Goal: Task Accomplishment & Management: Manage account settings

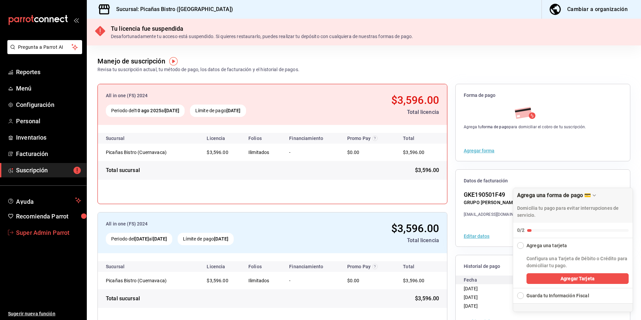
click at [30, 238] on link "Super Admin Parrot" at bounding box center [43, 232] width 86 height 14
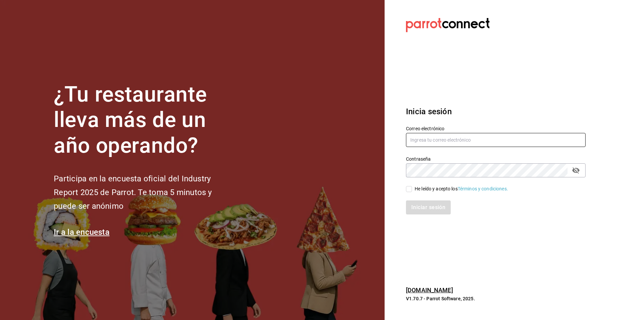
click at [469, 138] on input "text" at bounding box center [496, 140] width 180 height 14
type input "multiuser@boca.com"
click at [424, 187] on div "He leído y acepto los Términos y condiciones." at bounding box center [461, 188] width 93 height 7
click at [412, 187] on input "He leído y acepto los Términos y condiciones." at bounding box center [409, 189] width 6 height 6
checkbox input "true"
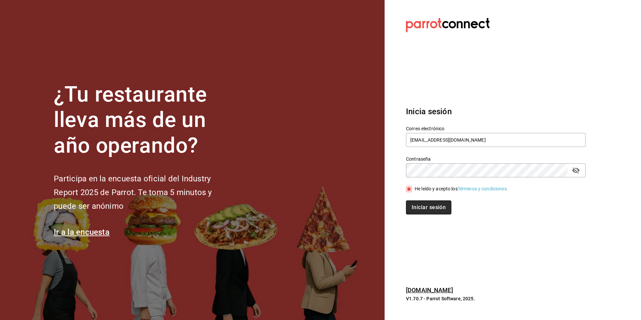
click at [426, 205] on button "Iniciar sesión" at bounding box center [428, 207] width 45 height 14
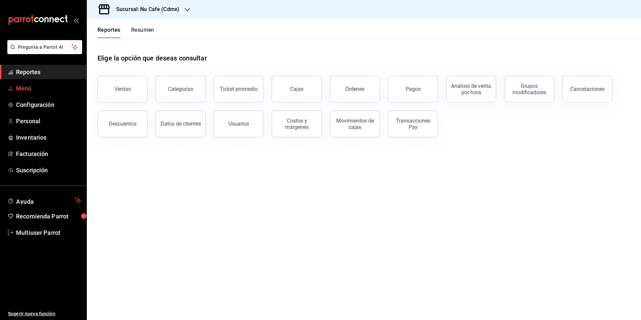
click at [33, 88] on span "Menú" at bounding box center [48, 88] width 65 height 9
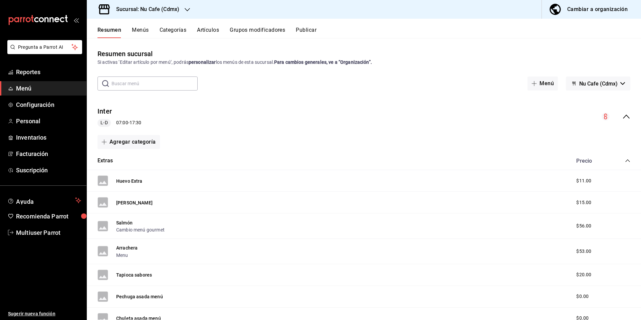
click at [569, 10] on div "Cambiar a organización" at bounding box center [597, 9] width 60 height 9
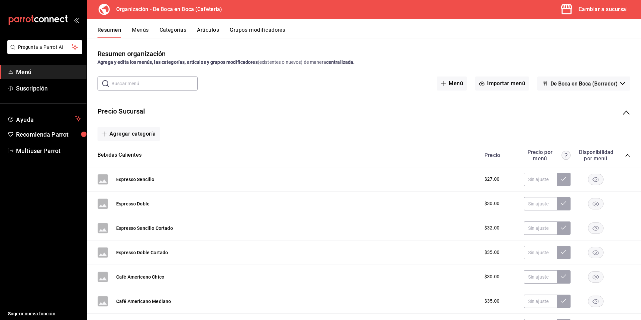
click at [622, 109] on icon "collapse-menu-row" at bounding box center [626, 113] width 8 height 8
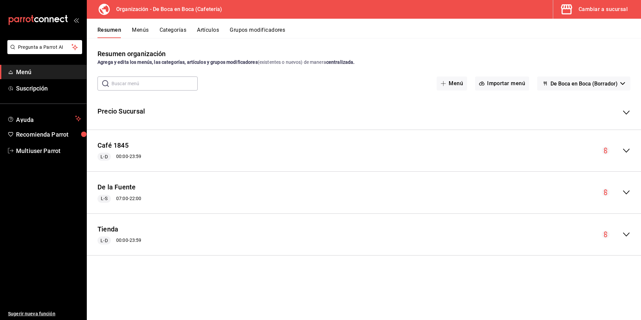
click at [584, 85] on span "De Boca en Boca (Borrador)" at bounding box center [584, 83] width 67 height 6
click at [584, 85] on div at bounding box center [320, 160] width 641 height 320
click at [624, 150] on icon "collapse-menu-row" at bounding box center [626, 151] width 8 height 8
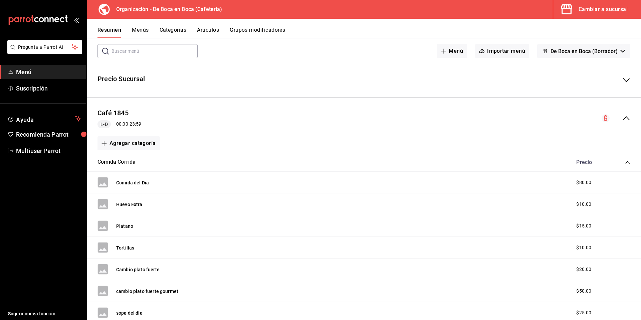
scroll to position [34, 0]
click at [622, 81] on icon "collapse-menu-row" at bounding box center [626, 79] width 8 height 8
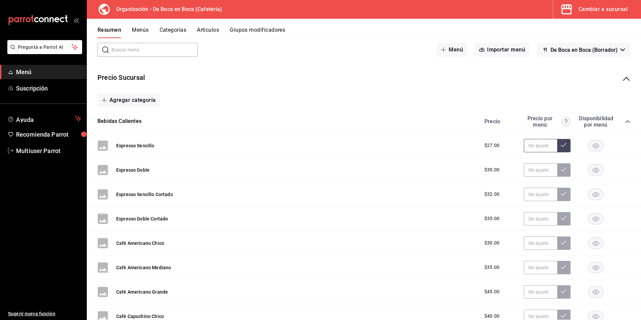
click at [535, 146] on input "text" at bounding box center [540, 145] width 33 height 13
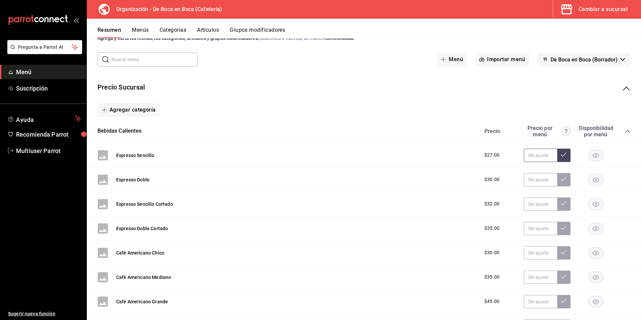
scroll to position [0, 0]
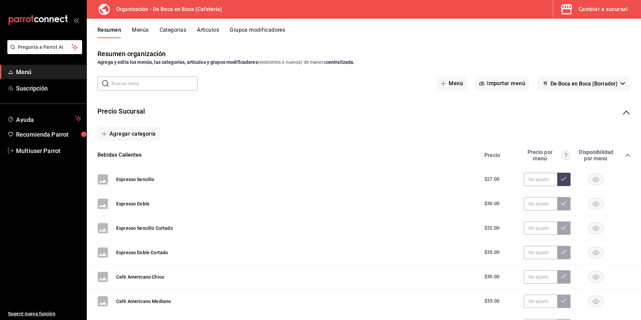
click at [625, 156] on icon "collapse-category-row" at bounding box center [627, 155] width 5 height 5
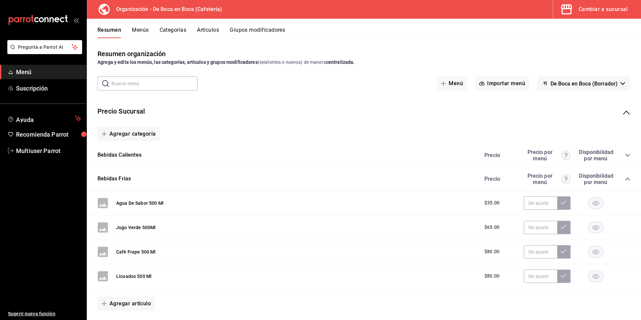
click at [625, 179] on icon "collapse-category-row" at bounding box center [627, 178] width 5 height 5
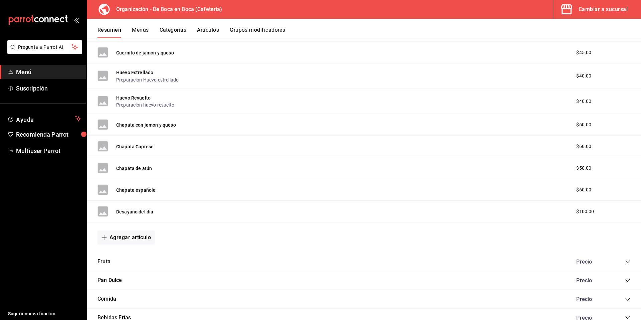
scroll to position [1159, 0]
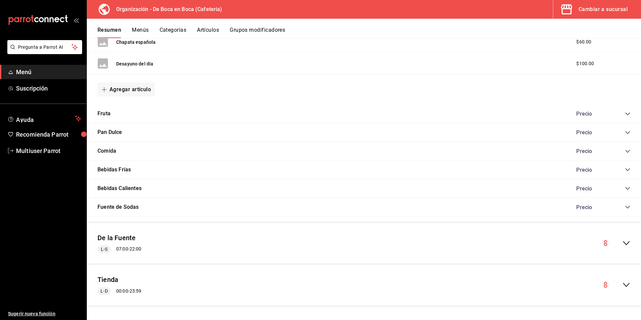
click at [625, 187] on icon "collapse-category-row" at bounding box center [627, 188] width 5 height 5
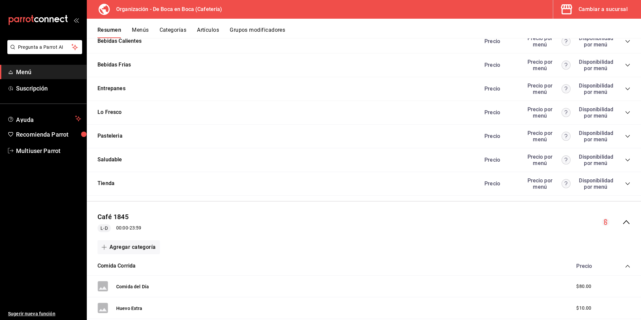
scroll to position [0, 0]
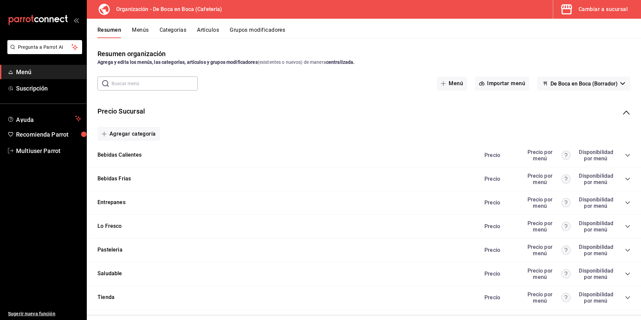
click at [625, 155] on icon "collapse-category-row" at bounding box center [627, 155] width 4 height 3
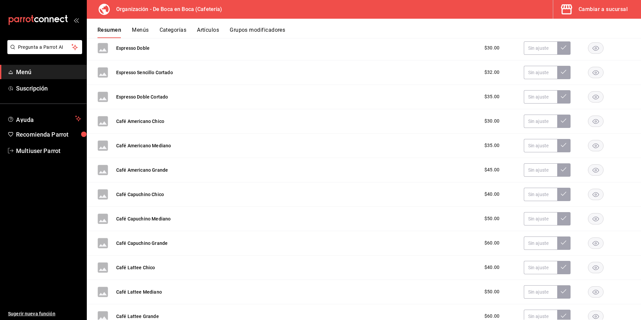
scroll to position [155, 0]
click at [534, 218] on input "text" at bounding box center [540, 219] width 33 height 13
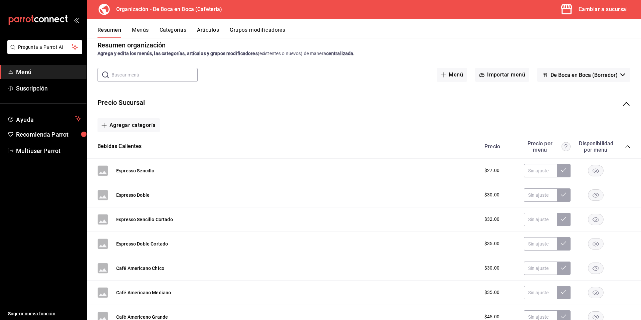
scroll to position [8, 0]
click at [496, 128] on div "Agregar categoría" at bounding box center [364, 126] width 533 height 14
click at [625, 148] on icon "collapse-category-row" at bounding box center [627, 147] width 4 height 3
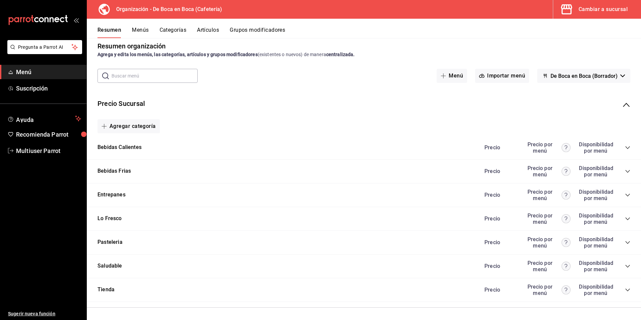
click at [622, 105] on icon "collapse-menu-row" at bounding box center [626, 105] width 8 height 8
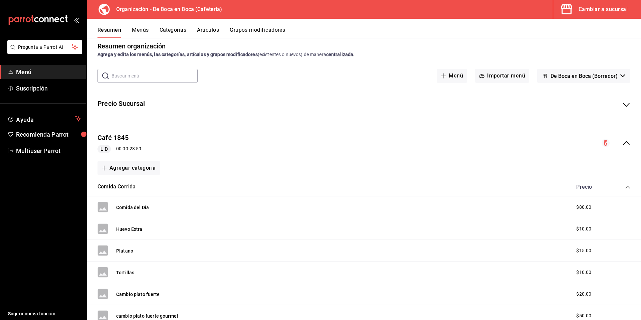
click at [622, 141] on icon "collapse-menu-row" at bounding box center [626, 143] width 8 height 8
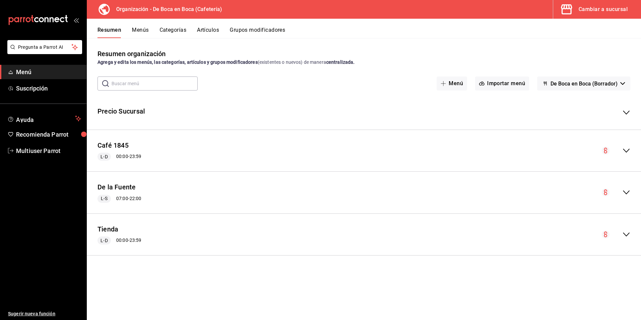
scroll to position [0, 0]
click at [580, 11] on div "Cambiar a sucursal" at bounding box center [603, 9] width 49 height 9
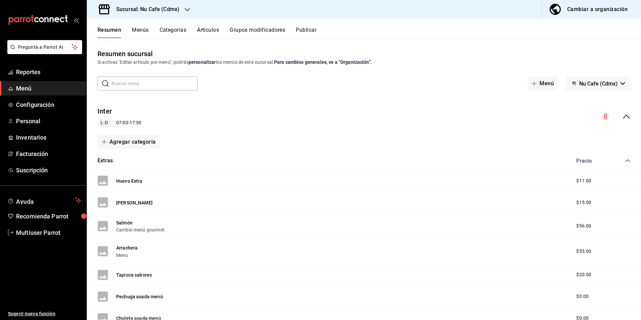
click at [576, 11] on div "Cambiar a organización" at bounding box center [597, 9] width 60 height 9
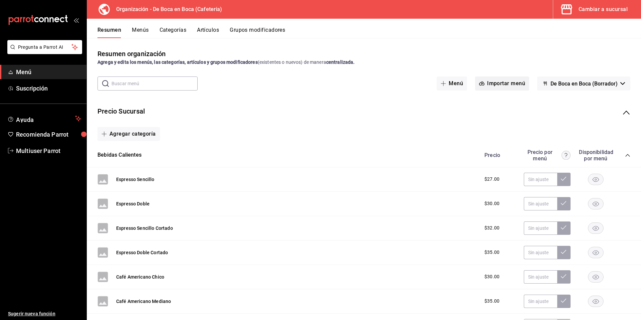
click at [510, 85] on button "Importar menú" at bounding box center [502, 83] width 54 height 14
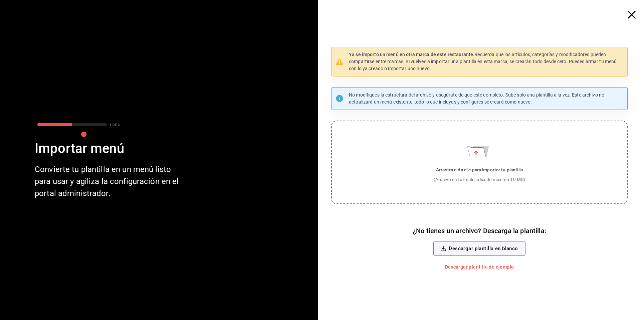
click at [632, 15] on icon "button" at bounding box center [632, 15] width 8 height 8
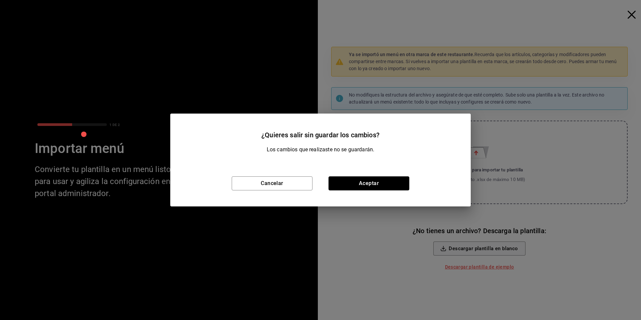
drag, startPoint x: 391, startPoint y: 180, endPoint x: 396, endPoint y: 175, distance: 6.4
click at [391, 180] on button "Aceptar" at bounding box center [369, 183] width 81 height 14
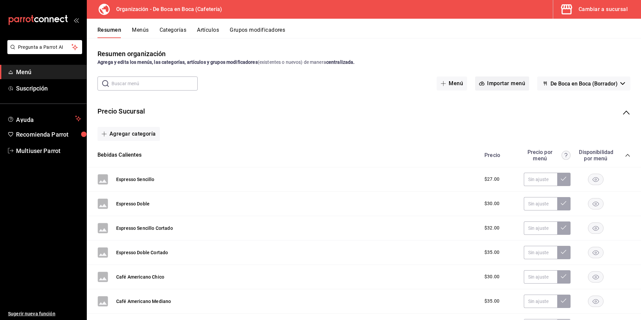
click at [508, 85] on button "Importar menú" at bounding box center [502, 83] width 54 height 14
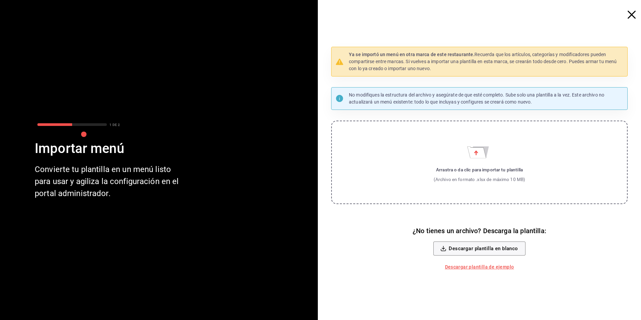
click at [636, 14] on span "button" at bounding box center [635, 15] width 12 height 8
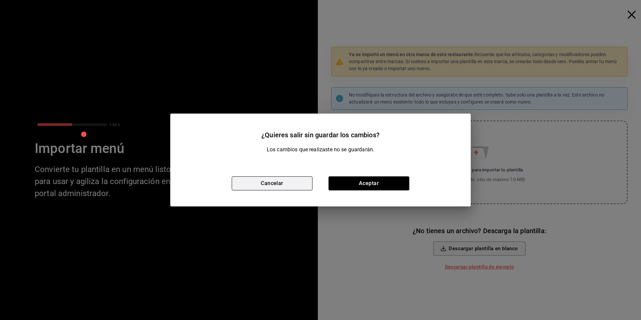
click at [270, 189] on button "Cancelar" at bounding box center [272, 183] width 81 height 14
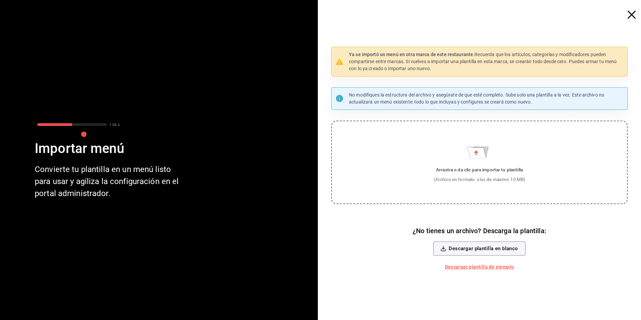
click at [631, 15] on icon "button" at bounding box center [632, 15] width 8 height 8
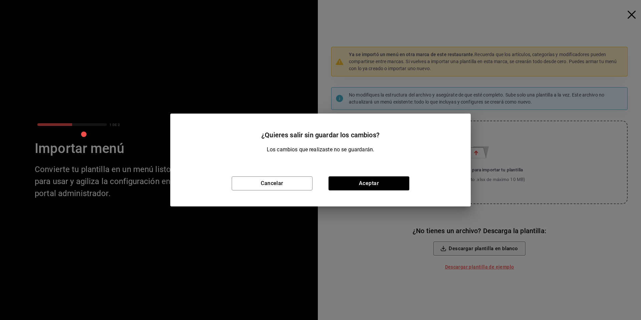
click at [373, 191] on div "Cancelar Aceptar" at bounding box center [320, 183] width 301 height 46
click at [374, 189] on button "Aceptar" at bounding box center [369, 183] width 81 height 14
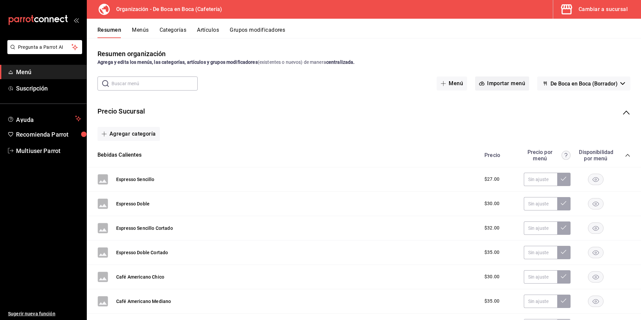
click at [500, 83] on button "Importar menú" at bounding box center [502, 83] width 54 height 14
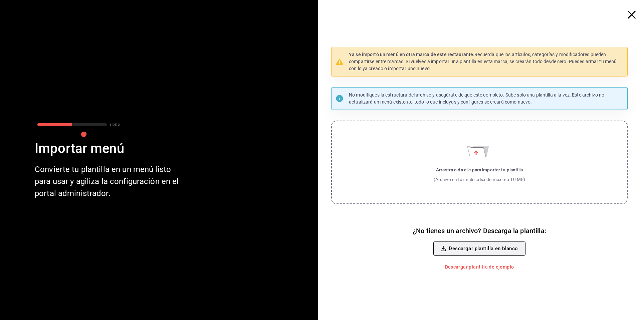
click at [485, 245] on button "Descargar plantilla en blanco" at bounding box center [479, 248] width 92 height 14
click at [479, 251] on button "Descargar plantilla en blanco" at bounding box center [479, 248] width 92 height 14
click at [629, 16] on icon "button" at bounding box center [632, 15] width 8 height 8
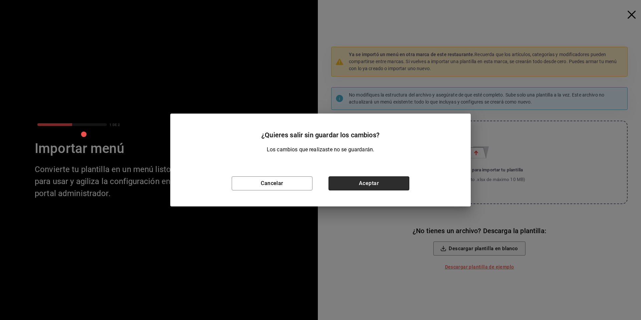
click at [391, 185] on button "Aceptar" at bounding box center [369, 183] width 81 height 14
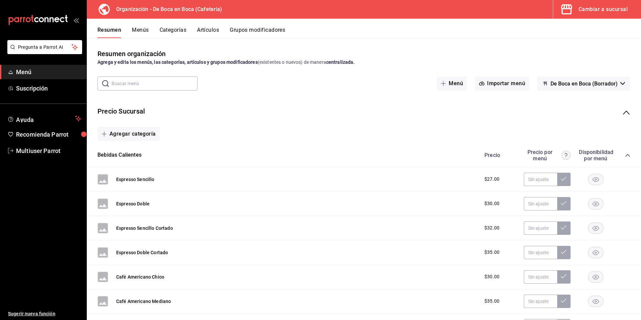
click at [625, 155] on icon "collapse-category-row" at bounding box center [627, 155] width 5 height 5
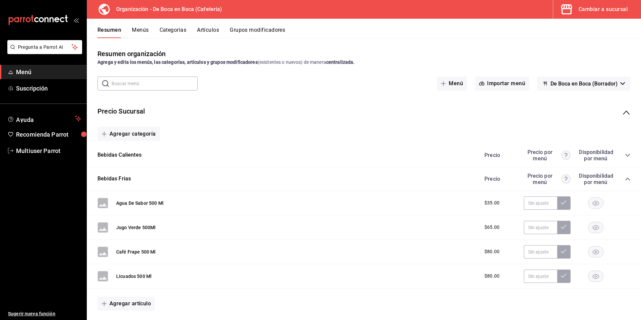
click at [623, 110] on icon "collapse-menu-row" at bounding box center [626, 113] width 8 height 8
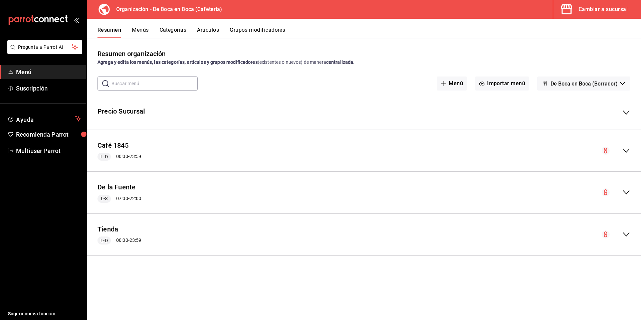
click at [585, 9] on div "Cambiar a sucursal" at bounding box center [603, 9] width 49 height 9
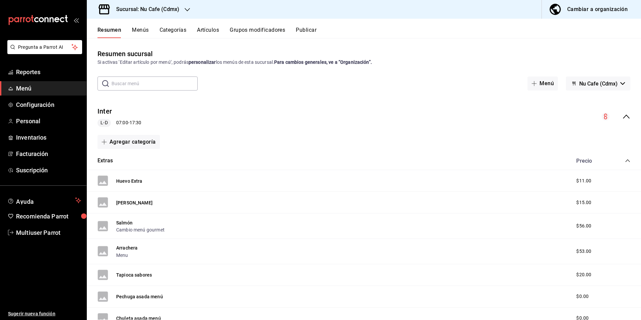
click at [622, 117] on icon "collapse-menu-row" at bounding box center [626, 117] width 8 height 8
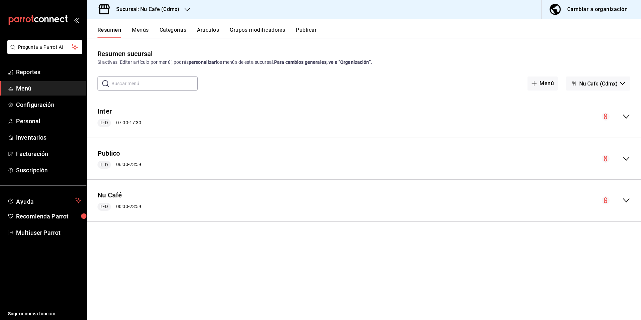
click at [176, 10] on h3 "Sucursal: Nu Cafe (Cdmx)" at bounding box center [145, 9] width 68 height 8
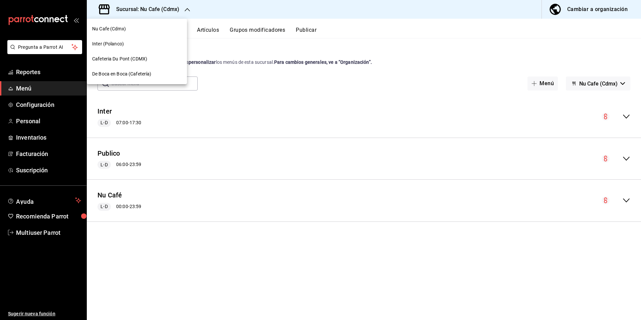
click at [571, 14] on div at bounding box center [320, 160] width 641 height 320
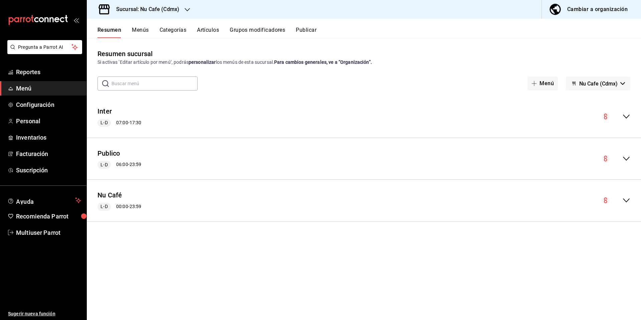
click at [576, 16] on button "Cambiar a organización" at bounding box center [589, 9] width 94 height 19
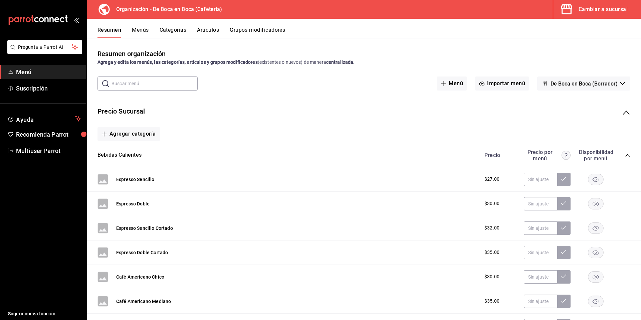
click at [576, 16] on button "Cambiar a sucursal" at bounding box center [594, 9] width 82 height 19
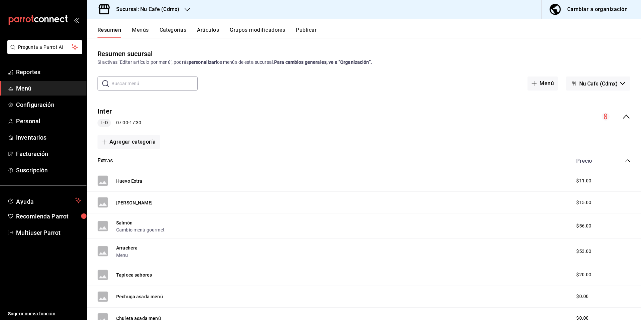
click at [168, 6] on h3 "Sucursal: Nu Cafe (Cdmx)" at bounding box center [145, 9] width 68 height 8
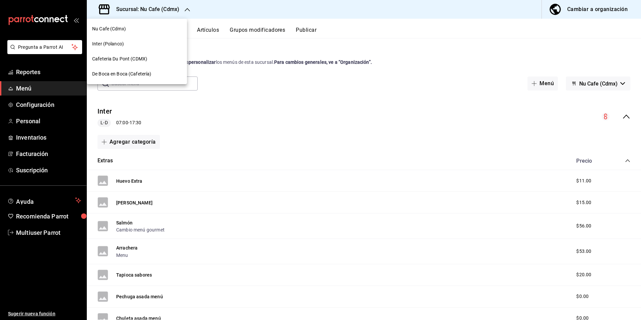
click at [197, 13] on div at bounding box center [320, 160] width 641 height 320
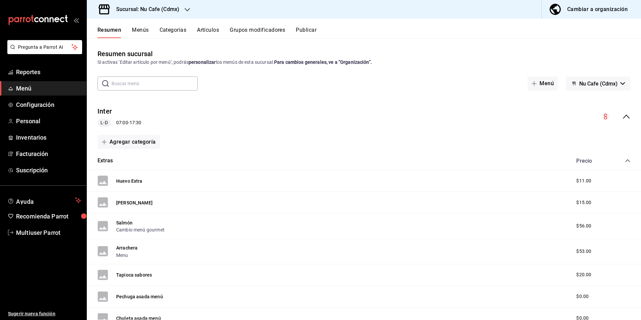
click at [624, 115] on icon "collapse-menu-row" at bounding box center [626, 117] width 8 height 8
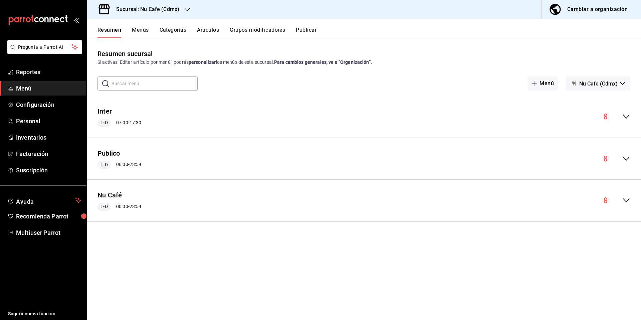
click at [160, 3] on div "Sucursal: Nu Cafe (Cdmx)" at bounding box center [142, 9] width 101 height 19
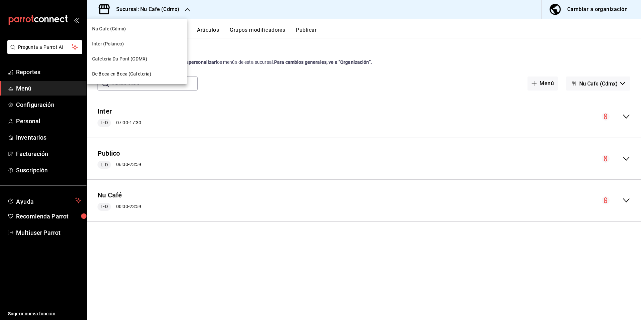
click at [335, 126] on div at bounding box center [320, 160] width 641 height 320
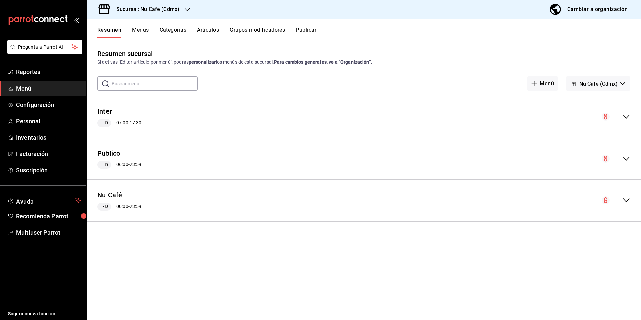
click at [164, 13] on div "Sucursal: Nu Cafe (Cdmx)" at bounding box center [142, 9] width 101 height 19
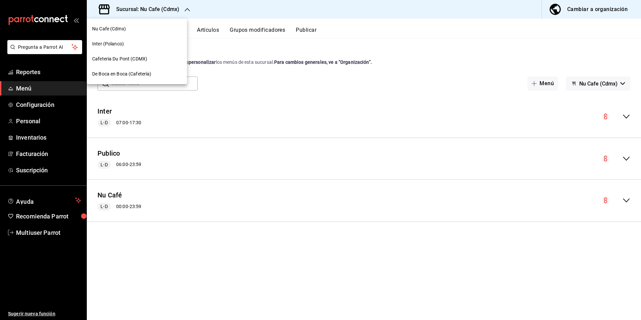
click at [139, 72] on span "De Boca en Boca (Cafetería)" at bounding box center [121, 73] width 59 height 7
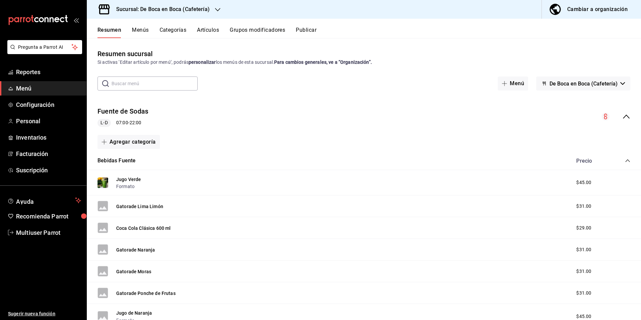
click at [622, 118] on icon "collapse-menu-row" at bounding box center [626, 117] width 8 height 8
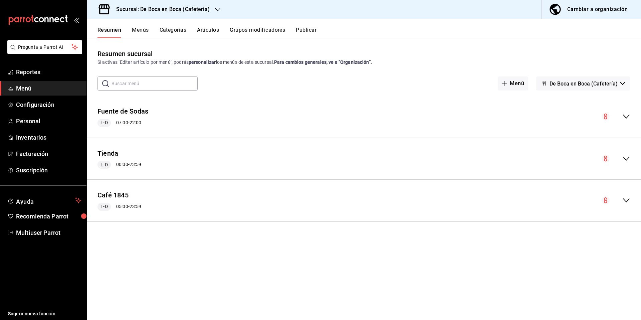
click at [630, 202] on icon "collapse-menu-row" at bounding box center [626, 200] width 8 height 8
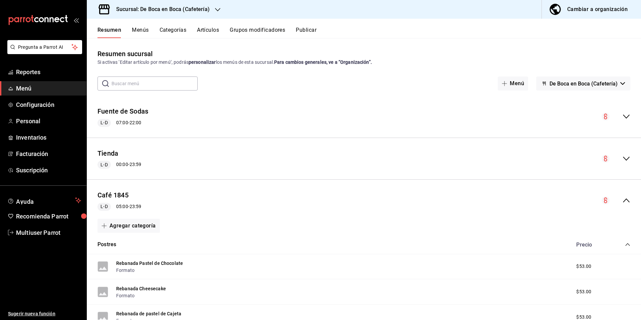
click at [159, 12] on h3 "Sucursal: De Boca en Boca (Cafetería)" at bounding box center [160, 9] width 99 height 8
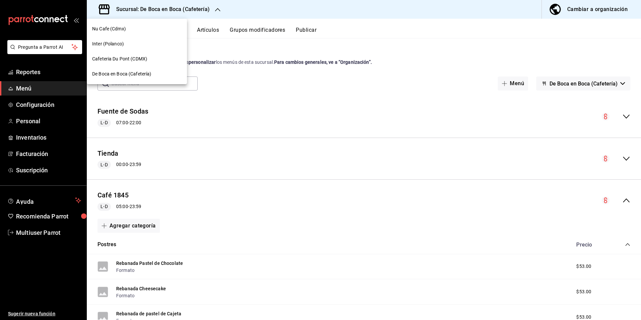
click at [152, 61] on div "Cafeteria Du Pont (CDMX)" at bounding box center [136, 58] width 89 height 7
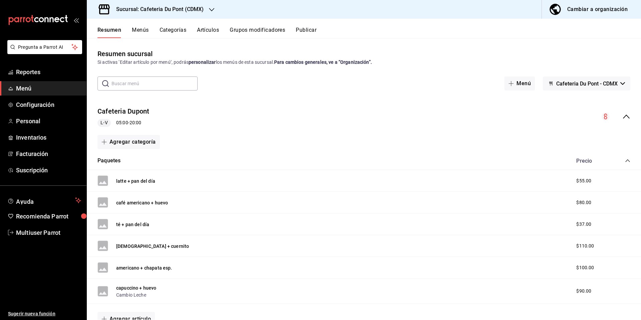
click at [624, 118] on icon "collapse-menu-row" at bounding box center [626, 117] width 8 height 8
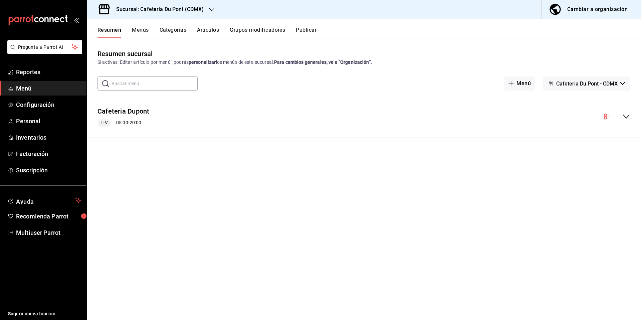
click at [164, 12] on h3 "Sucursal: Cafeteria Du Pont (CDMX)" at bounding box center [157, 9] width 93 height 8
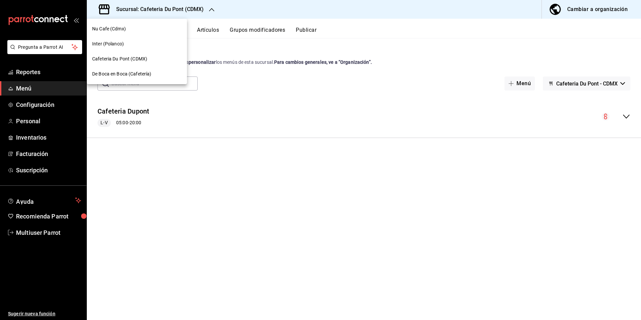
click at [149, 40] on div "Inter (Polanco)" at bounding box center [137, 43] width 100 height 15
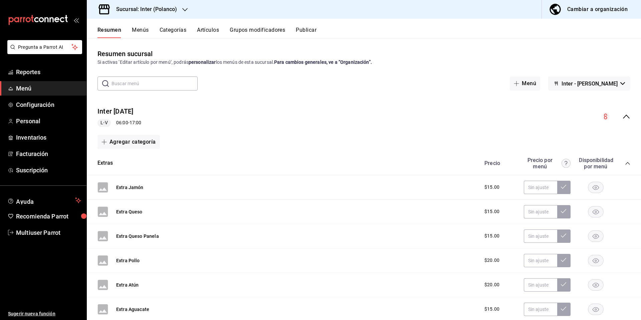
click at [622, 120] on icon "collapse-menu-row" at bounding box center [626, 117] width 8 height 8
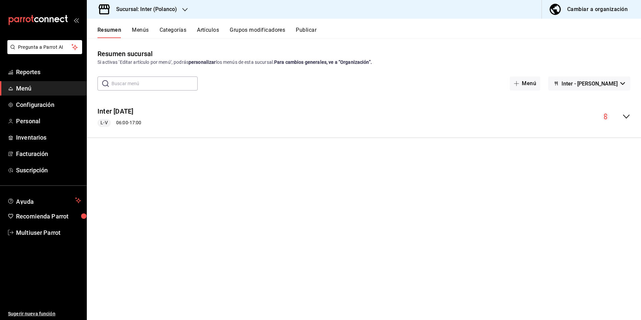
click at [149, 15] on div "Sucursal: Inter (Polanco)" at bounding box center [141, 9] width 98 height 19
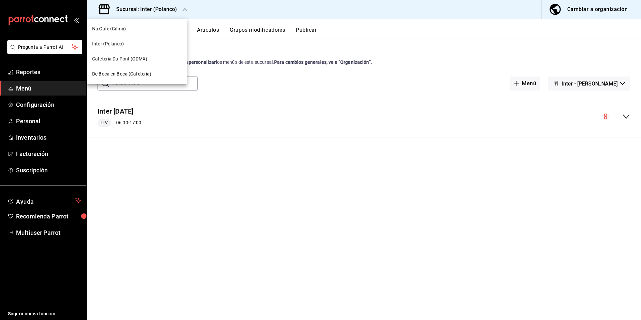
click at [144, 28] on div "Nu Cafe (Cdmx)" at bounding box center [136, 28] width 89 height 7
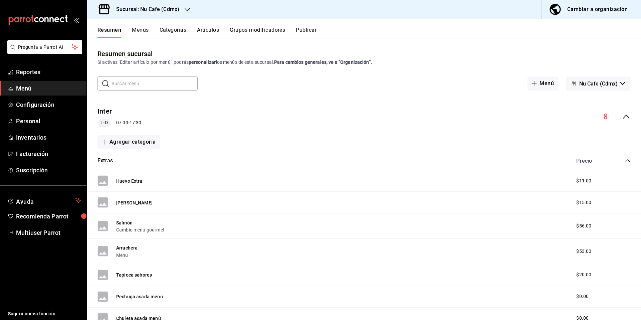
click at [622, 118] on icon "collapse-menu-row" at bounding box center [626, 117] width 8 height 8
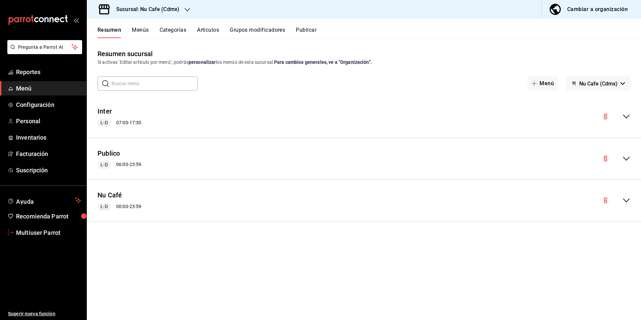
click at [49, 232] on span "Multiuser Parrot" at bounding box center [48, 232] width 65 height 9
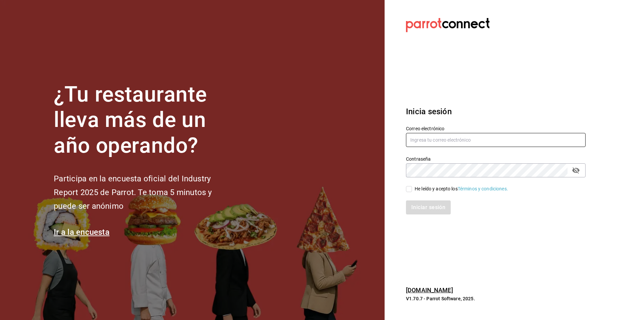
click at [430, 139] on input "text" at bounding box center [496, 140] width 180 height 14
click at [453, 136] on input "cristina" at bounding box center [496, 140] width 180 height 14
paste input "@vallarta.com"
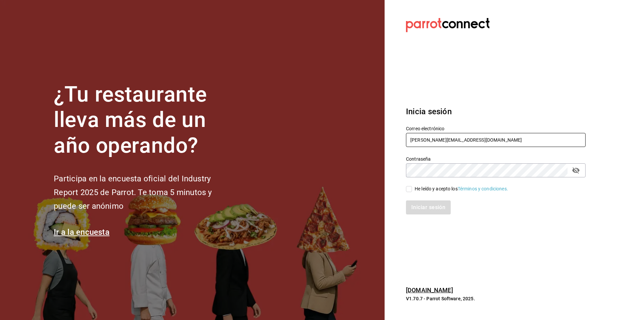
type input "cristina@vallarta.com"
click at [417, 190] on div "He leído y acepto los Términos y condiciones." at bounding box center [461, 188] width 93 height 7
click at [412, 190] on input "He leído y acepto los Términos y condiciones." at bounding box center [409, 189] width 6 height 6
checkbox input "true"
click at [419, 211] on button "Iniciar sesión" at bounding box center [428, 207] width 45 height 14
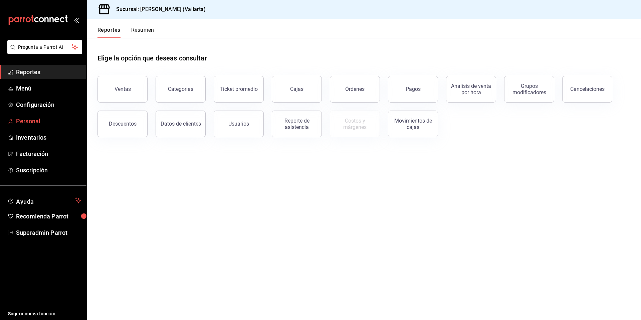
click at [33, 125] on span "Personal" at bounding box center [48, 121] width 65 height 9
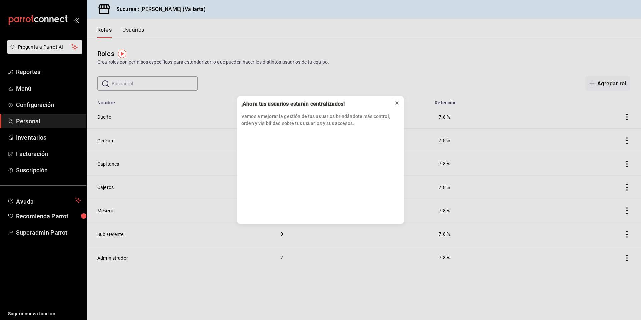
click at [396, 106] on button at bounding box center [397, 103] width 11 height 11
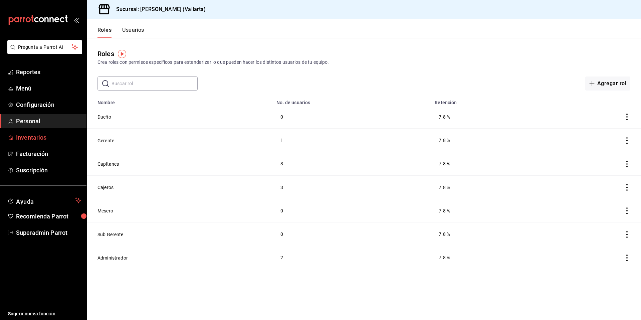
click at [27, 137] on span "Inventarios" at bounding box center [48, 137] width 65 height 9
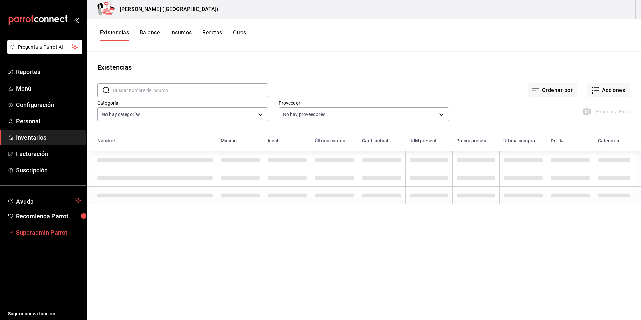
click at [36, 230] on span "Superadmin Parrot" at bounding box center [48, 232] width 65 height 9
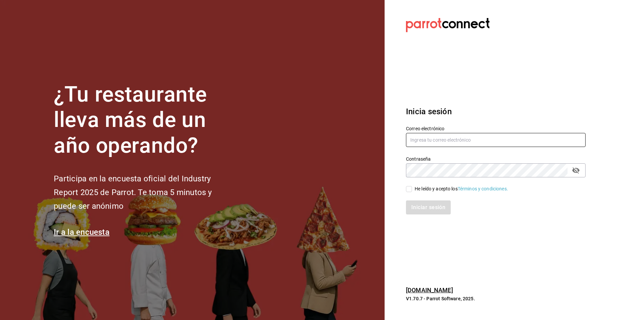
click at [429, 141] on input "text" at bounding box center [496, 140] width 180 height 14
type input "hotarumitikah@costeno.com"
click at [415, 191] on div "He leído y acepto los Términos y condiciones." at bounding box center [461, 188] width 93 height 7
click at [412, 191] on input "He leído y acepto los Términos y condiciones." at bounding box center [409, 189] width 6 height 6
checkbox input "true"
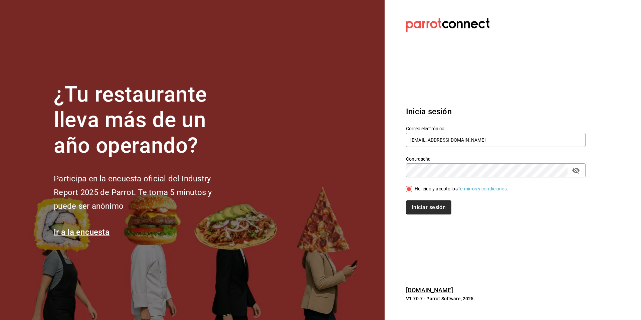
click at [417, 206] on button "Iniciar sesión" at bounding box center [428, 207] width 45 height 14
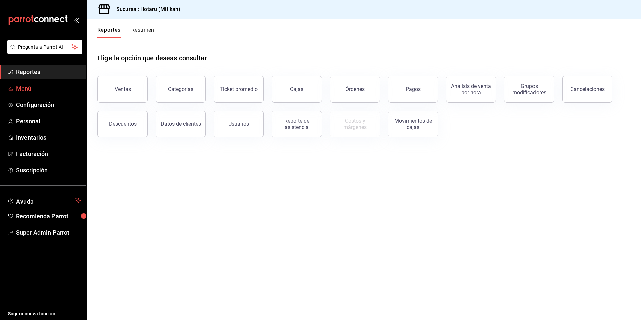
click at [35, 91] on span "Menú" at bounding box center [48, 88] width 65 height 9
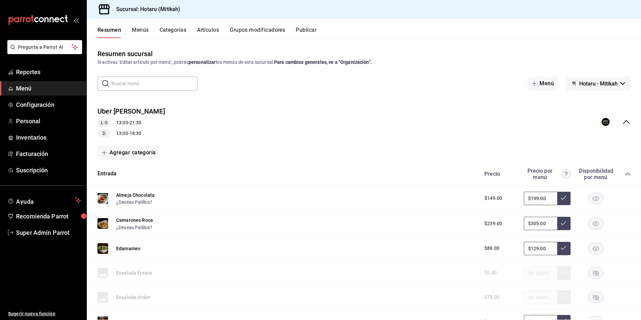
click at [303, 33] on button "Publicar" at bounding box center [306, 32] width 21 height 11
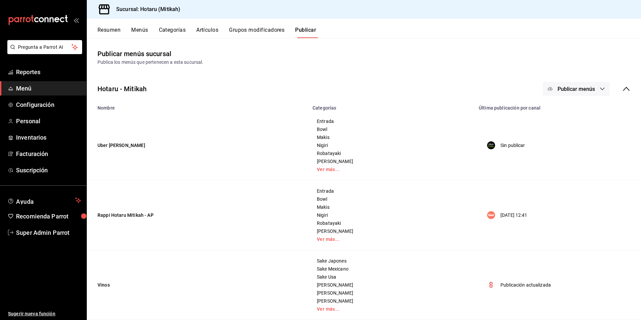
click at [567, 89] on span "Publicar menús" at bounding box center [576, 89] width 37 height 6
click at [563, 111] on div at bounding box center [555, 110] width 19 height 11
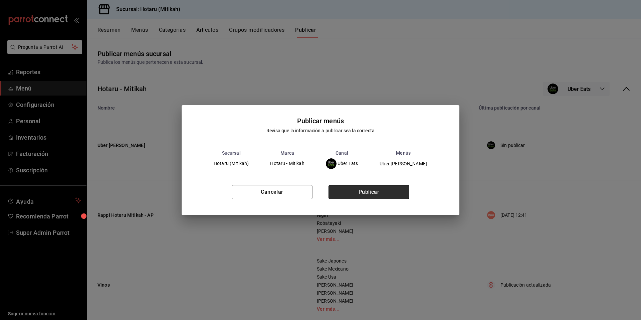
click at [375, 188] on button "Publicar" at bounding box center [369, 192] width 81 height 14
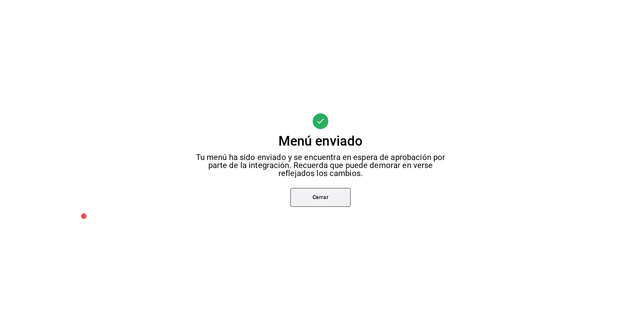
click at [316, 204] on button "Cerrar" at bounding box center [321, 197] width 60 height 19
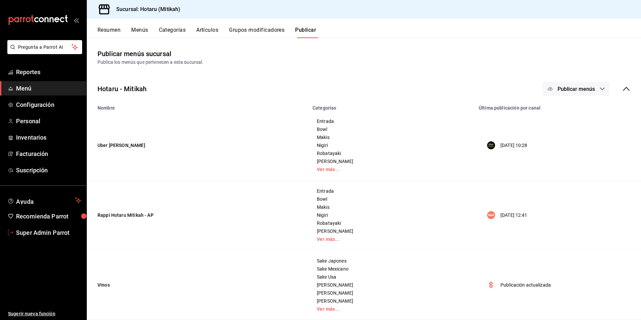
click at [33, 231] on span "Super Admin Parrot" at bounding box center [48, 232] width 65 height 9
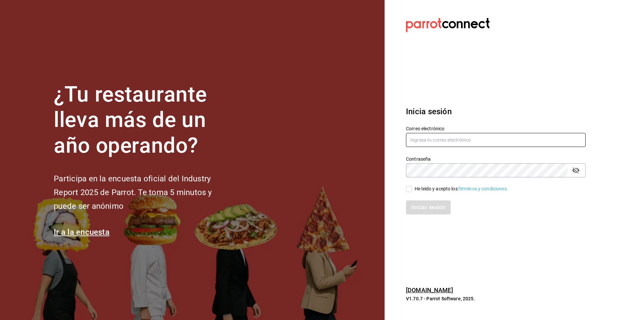
click at [470, 140] on input "text" at bounding box center [496, 140] width 180 height 14
type input "i"
type input "tigre@costeno.com"
click at [411, 190] on input "He leído y acepto los Términos y condiciones." at bounding box center [409, 189] width 6 height 6
checkbox input "true"
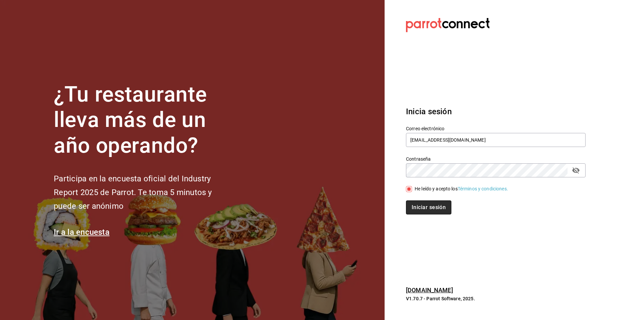
click at [413, 208] on button "Iniciar sesión" at bounding box center [428, 207] width 45 height 14
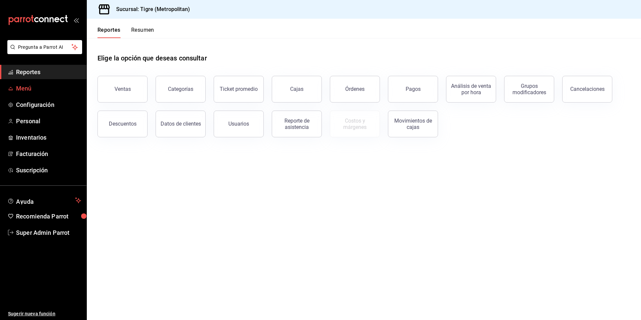
click at [20, 93] on link "Menú" at bounding box center [43, 88] width 86 height 14
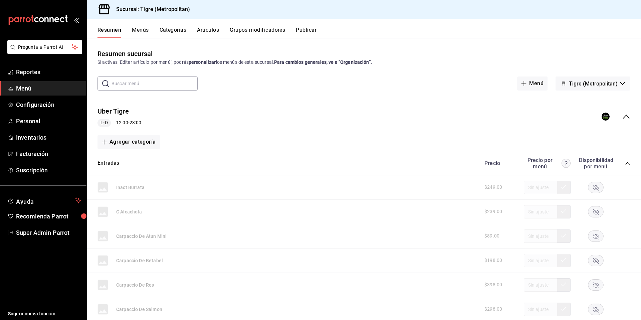
click at [317, 33] on button "Publicar" at bounding box center [306, 32] width 21 height 11
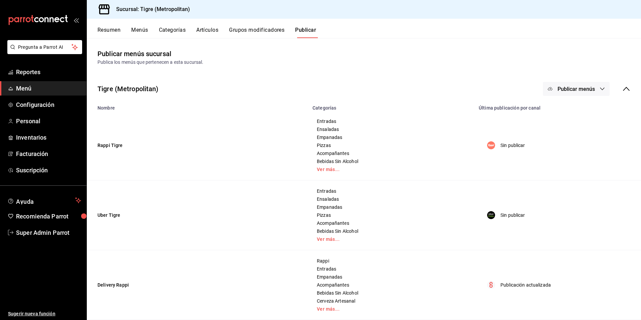
click at [578, 89] on span "Publicar menús" at bounding box center [576, 89] width 37 height 6
click at [564, 129] on div at bounding box center [555, 129] width 19 height 11
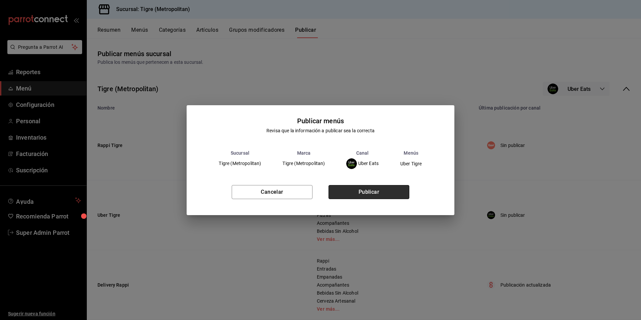
click at [394, 194] on button "Publicar" at bounding box center [369, 192] width 81 height 14
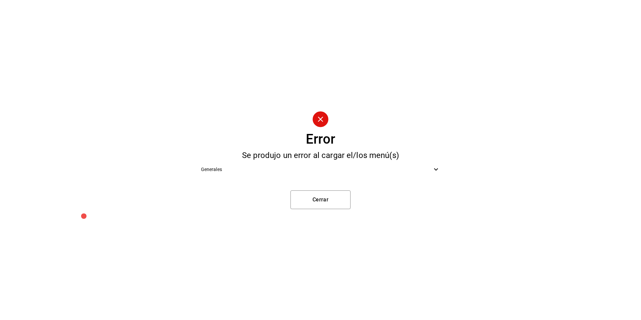
click at [297, 177] on ul "Generales" at bounding box center [321, 169] width 250 height 20
click at [298, 167] on span "Generales" at bounding box center [316, 169] width 231 height 7
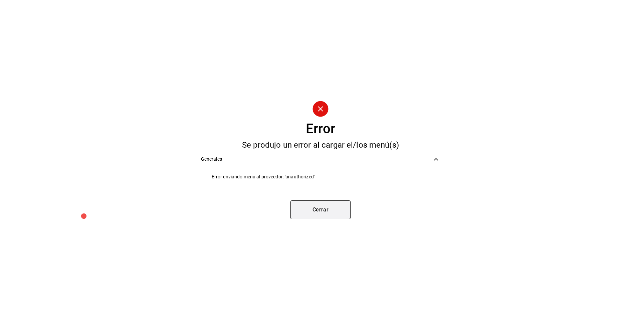
click at [304, 205] on button "Cerrar" at bounding box center [321, 209] width 60 height 19
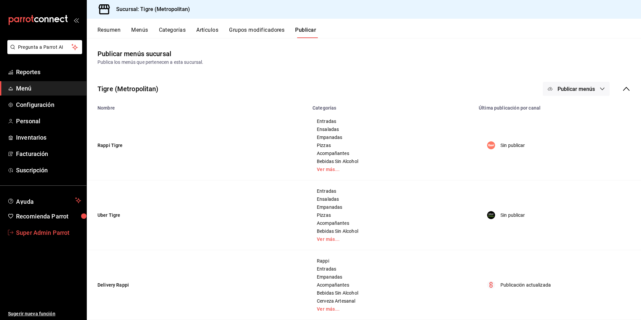
click at [46, 231] on span "Super Admin Parrot" at bounding box center [48, 232] width 65 height 9
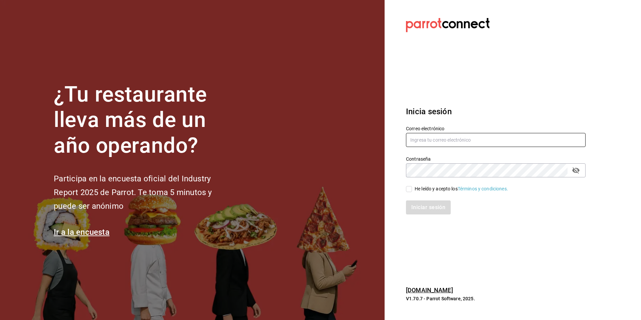
click at [463, 136] on input "text" at bounding box center [496, 140] width 180 height 14
type input "[PERSON_NAME][EMAIL_ADDRESS][DOMAIN_NAME]"
click at [423, 189] on div "He leído y acepto los Términos y condiciones." at bounding box center [461, 188] width 93 height 7
click at [412, 189] on input "He leído y acepto los Términos y condiciones." at bounding box center [409, 189] width 6 height 6
checkbox input "true"
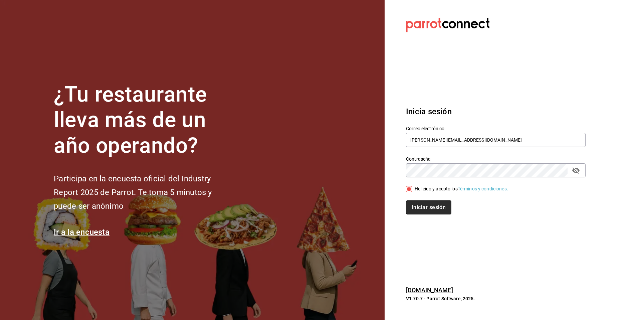
click at [424, 208] on button "Iniciar sesión" at bounding box center [428, 207] width 45 height 14
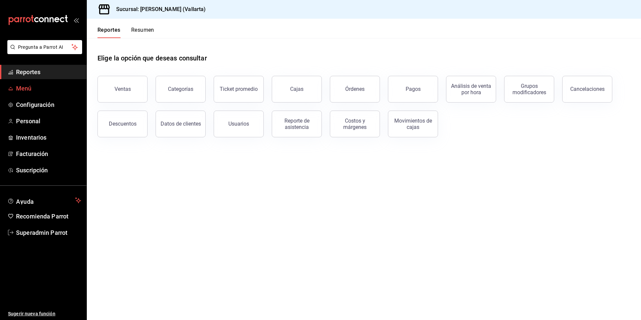
click at [13, 93] on link "Menú" at bounding box center [43, 88] width 86 height 14
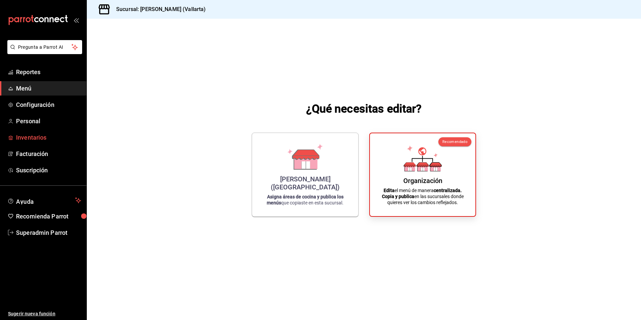
click at [33, 138] on span "Inventarios" at bounding box center [48, 137] width 65 height 9
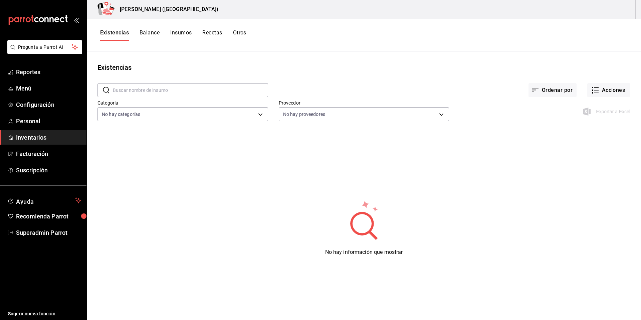
click at [184, 34] on button "Insumos" at bounding box center [180, 34] width 21 height 11
click at [598, 93] on button "Acciones" at bounding box center [608, 90] width 43 height 14
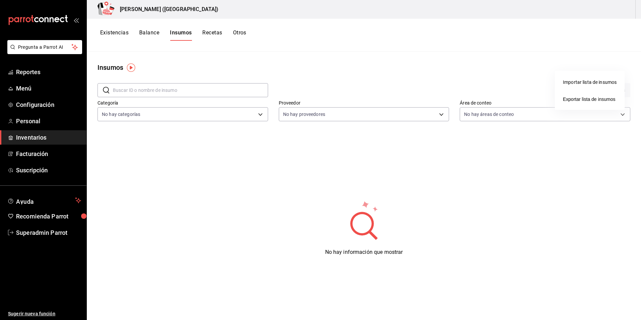
click at [492, 81] on div at bounding box center [320, 160] width 641 height 320
click at [24, 119] on span "Personal" at bounding box center [48, 121] width 65 height 9
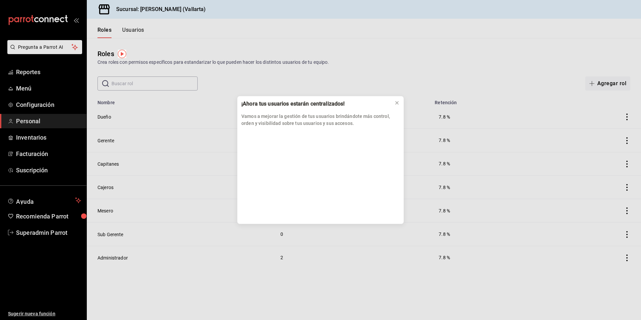
click at [143, 34] on div "¡Ahora tus usuarios estarán centralizados! Vamos a mejorar la gestión de tus us…" at bounding box center [320, 160] width 641 height 320
click at [395, 103] on icon at bounding box center [396, 102] width 5 height 5
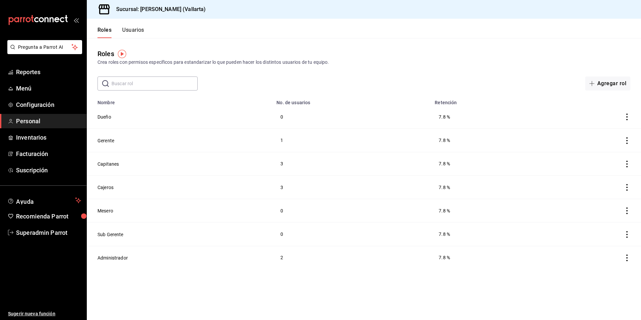
click at [133, 32] on button "Usuarios" at bounding box center [133, 32] width 22 height 11
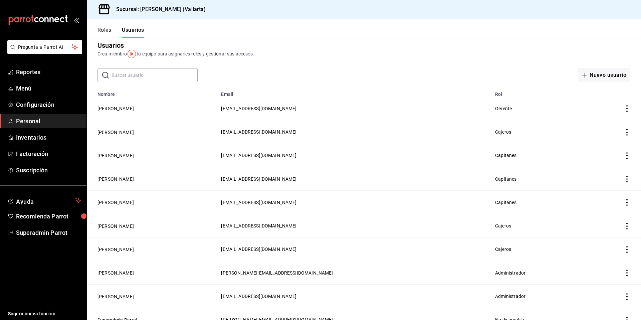
scroll to position [20, 0]
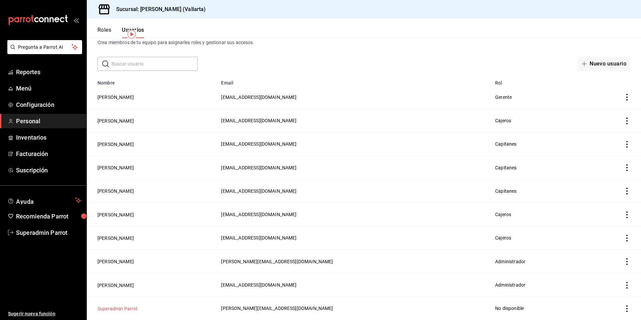
click at [130, 308] on button "Superadmin Parrot" at bounding box center [118, 308] width 40 height 7
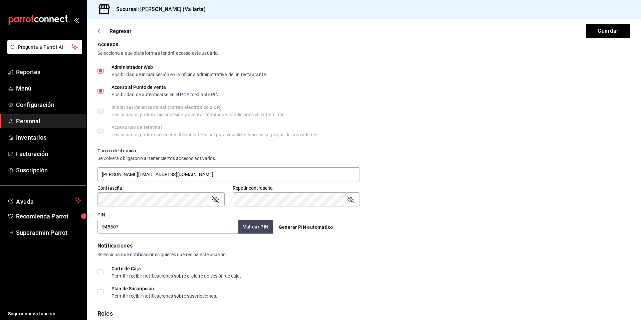
scroll to position [194, 0]
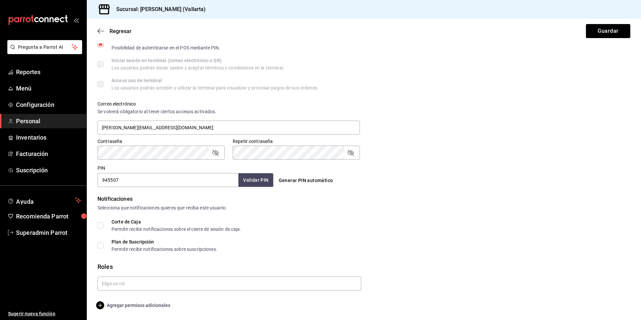
click at [129, 308] on span "Agregar permisos adicionales" at bounding box center [134, 305] width 73 height 8
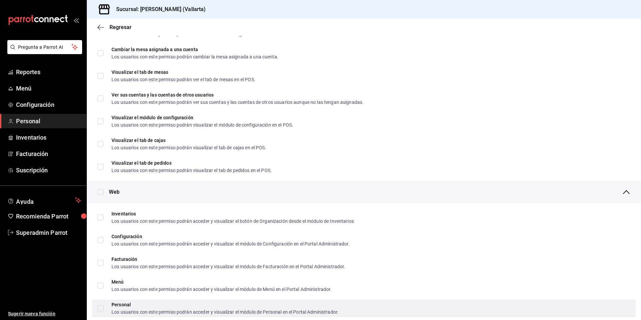
scroll to position [274, 0]
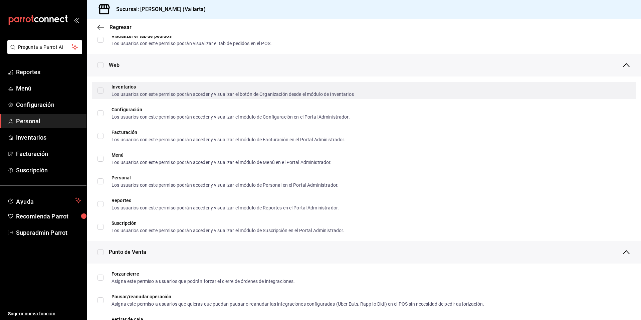
click at [100, 91] on input "Inventarios Los usuarios con este permiso podrán acceder y visualizar el botón …" at bounding box center [101, 90] width 6 height 6
checkbox input "true"
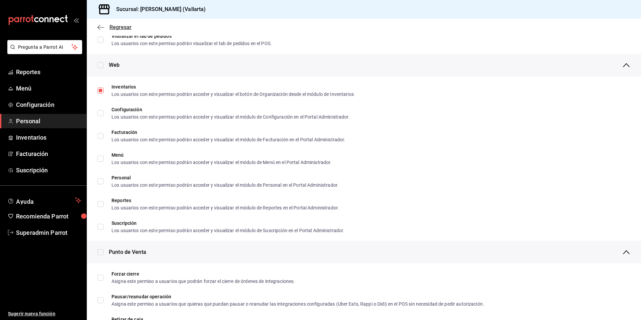
click at [125, 26] on span "Regresar" at bounding box center [121, 27] width 22 height 6
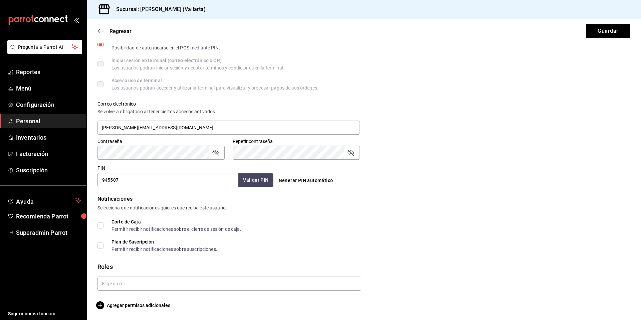
scroll to position [194, 0]
click at [601, 31] on button "Guardar" at bounding box center [608, 31] width 44 height 14
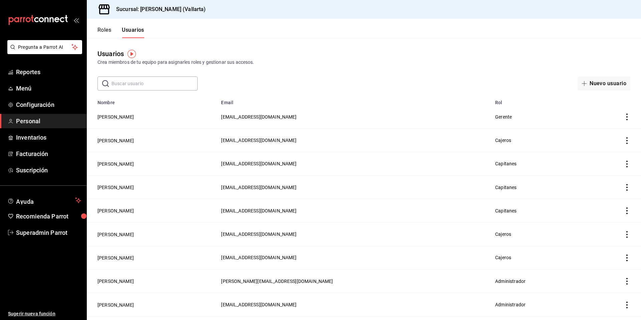
click at [21, 122] on span "Personal" at bounding box center [48, 121] width 65 height 9
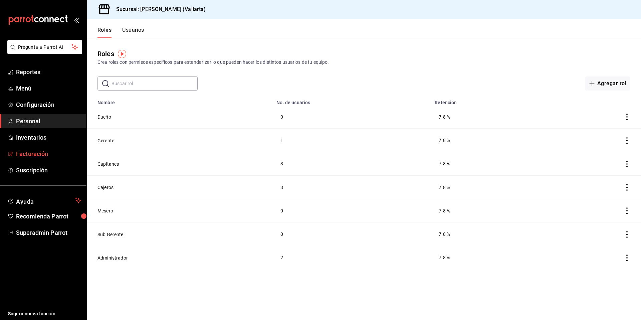
click at [26, 156] on span "Facturación" at bounding box center [48, 153] width 65 height 9
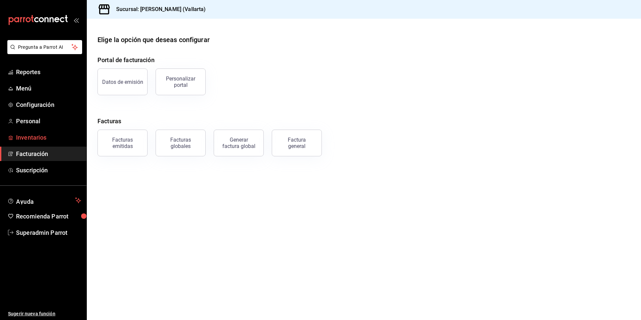
click at [33, 134] on span "Inventarios" at bounding box center [48, 137] width 65 height 9
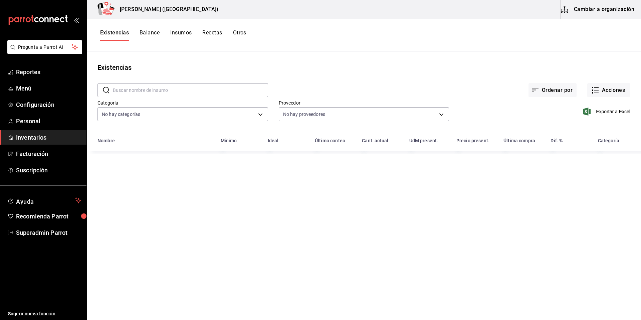
click at [620, 10] on button "Cambiar a organización" at bounding box center [598, 9] width 75 height 19
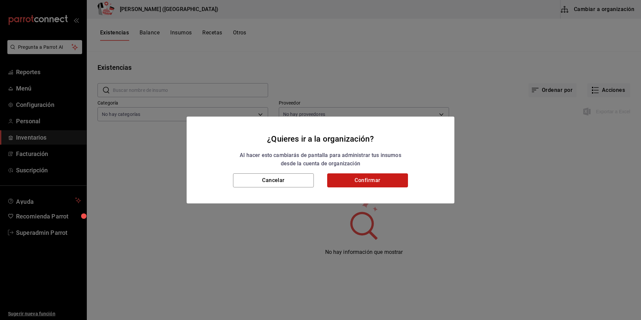
click at [374, 182] on button "Confirmar" at bounding box center [367, 180] width 81 height 14
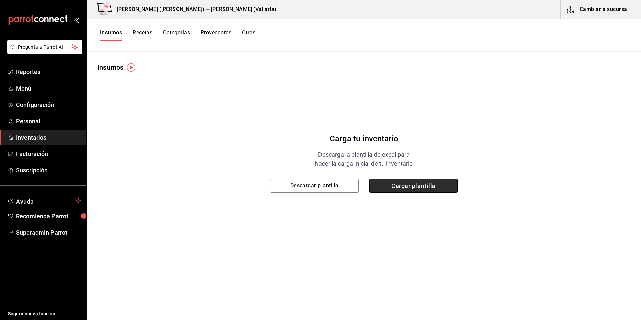
click at [402, 183] on span "Cargar plantilla" at bounding box center [413, 186] width 88 height 14
click at [0, 0] on input "Cargar plantilla" at bounding box center [0, 0] width 0 height 0
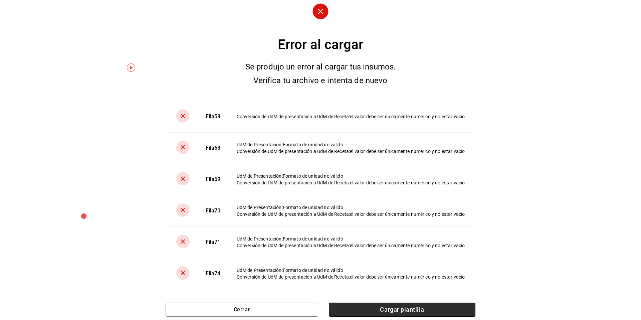
click at [402, 312] on span "Cargar plantilla" at bounding box center [402, 310] width 147 height 14
click at [0, 0] on input "Cargar plantilla" at bounding box center [0, 0] width 0 height 0
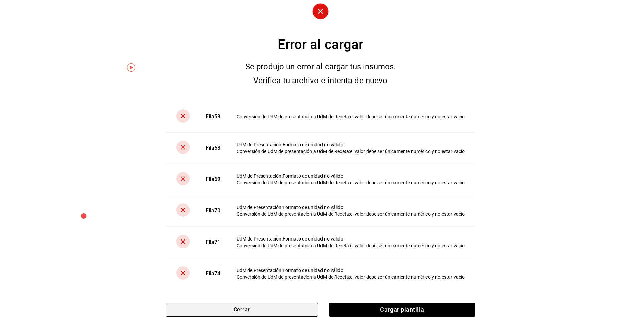
click at [265, 309] on button "Cerrar" at bounding box center [242, 310] width 153 height 14
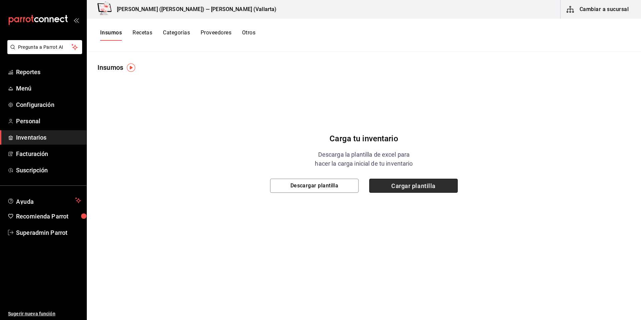
click at [394, 187] on span "Cargar plantilla" at bounding box center [413, 186] width 88 height 14
click at [0, 0] on input "Cargar plantilla" at bounding box center [0, 0] width 0 height 0
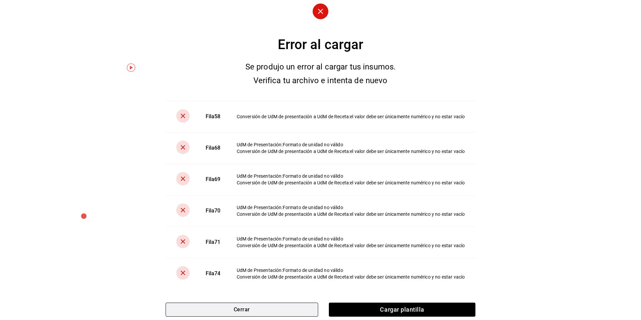
click at [292, 312] on button "Cerrar" at bounding box center [242, 310] width 153 height 14
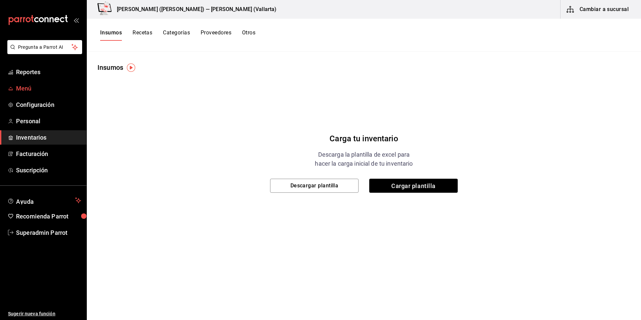
click at [36, 93] on link "Menú" at bounding box center [43, 88] width 86 height 14
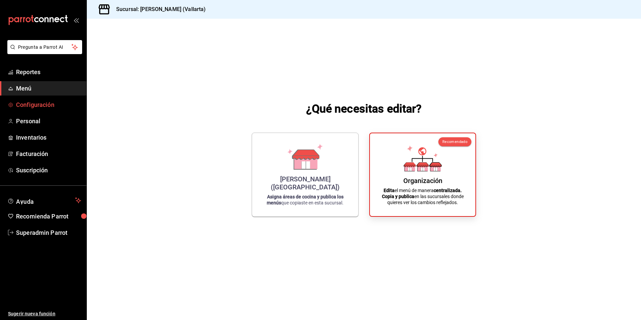
click at [46, 105] on span "Configuración" at bounding box center [48, 104] width 65 height 9
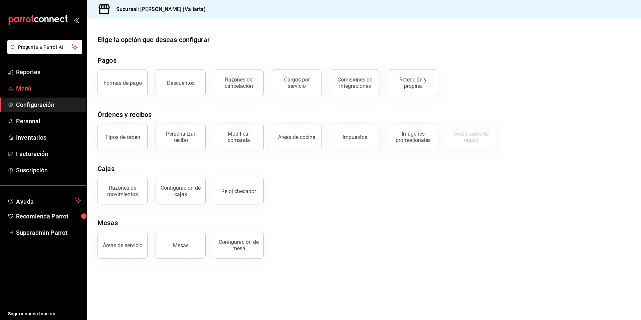
click at [42, 94] on link "Menú" at bounding box center [43, 88] width 86 height 14
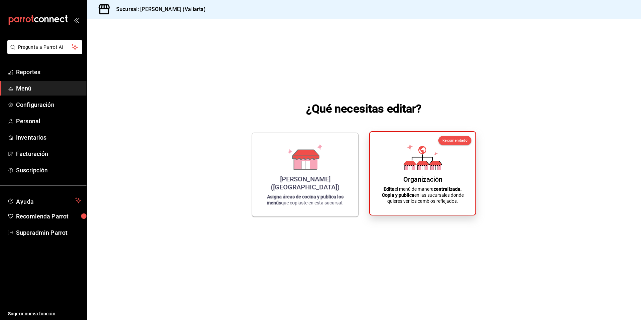
click at [442, 168] on div "Organización Edita el menú de manera centralizada. Copia y publica en las sucur…" at bounding box center [422, 173] width 89 height 72
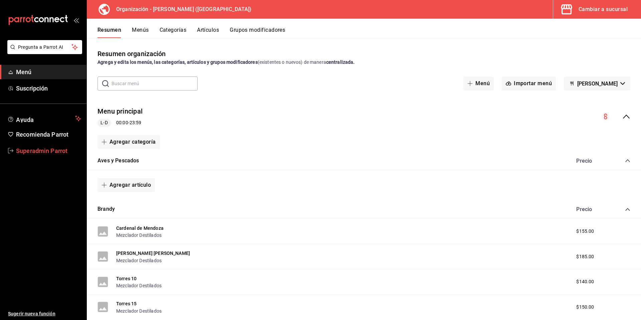
drag, startPoint x: 33, startPoint y: 153, endPoint x: 43, endPoint y: 149, distance: 10.0
click at [33, 153] on span "Superadmin Parrot" at bounding box center [48, 150] width 65 height 9
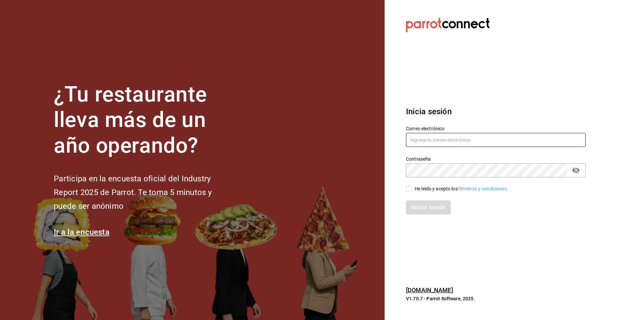
click at [437, 137] on input "text" at bounding box center [496, 140] width 180 height 14
type input "t"
type input "[EMAIL_ADDRESS][DOMAIN_NAME]"
click at [408, 187] on input "He leído y acepto los Términos y condiciones." at bounding box center [409, 189] width 6 height 6
checkbox input "true"
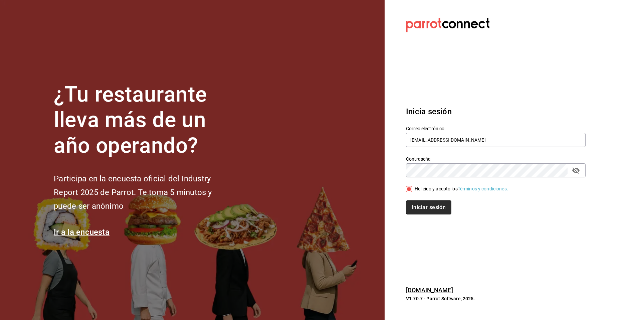
click at [423, 208] on button "Iniciar sesión" at bounding box center [428, 207] width 45 height 14
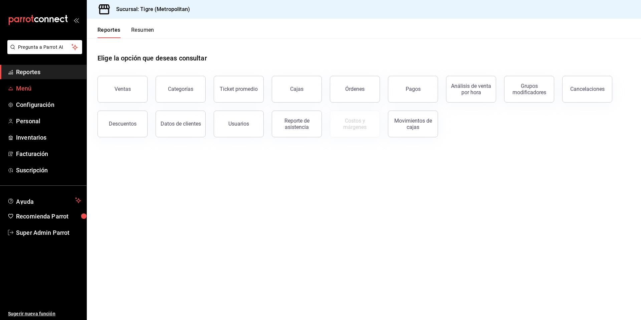
click at [36, 86] on span "Menú" at bounding box center [48, 88] width 65 height 9
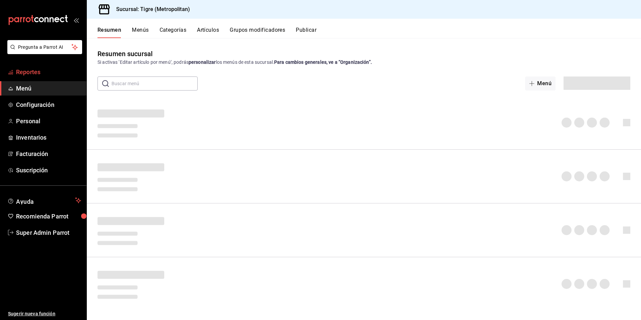
click at [35, 73] on span "Reportes" at bounding box center [48, 71] width 65 height 9
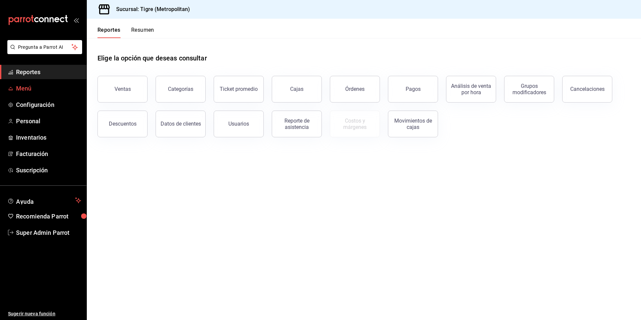
click at [28, 85] on span "Menú" at bounding box center [48, 88] width 65 height 9
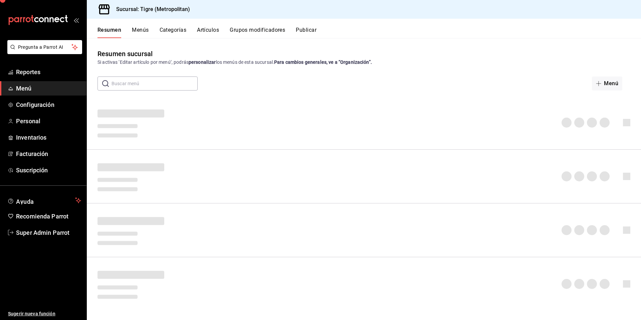
click at [313, 33] on button "Publicar" at bounding box center [306, 32] width 21 height 11
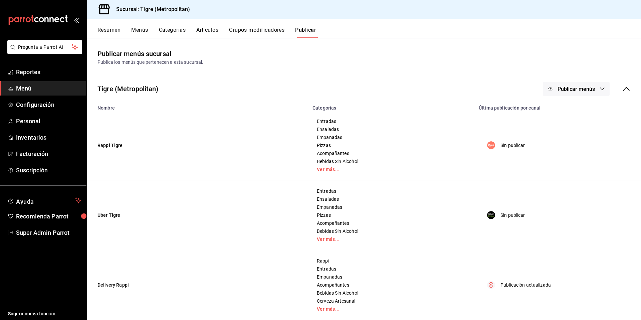
click at [562, 88] on span "Publicar menús" at bounding box center [576, 89] width 37 height 6
click at [565, 109] on li "Rappi" at bounding box center [571, 110] width 61 height 19
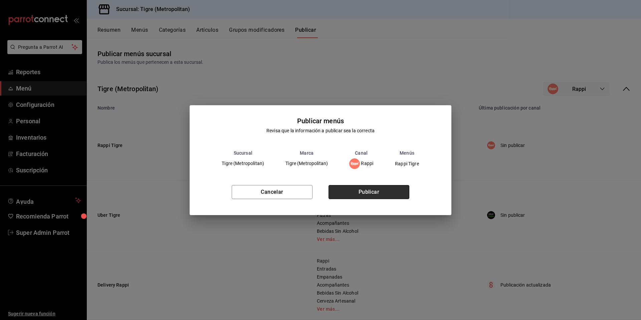
click at [401, 190] on button "Publicar" at bounding box center [369, 192] width 81 height 14
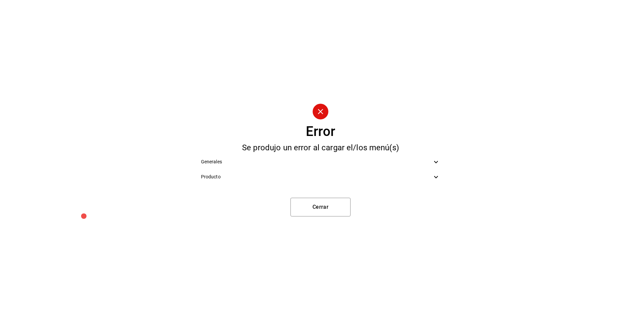
click at [340, 182] on div "Producto" at bounding box center [321, 176] width 250 height 15
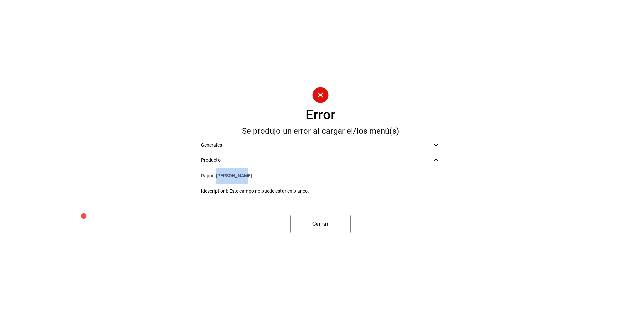
drag, startPoint x: 216, startPoint y: 176, endPoint x: 254, endPoint y: 176, distance: 38.4
click at [254, 176] on li "Rappi : Rrey Kolsch" at bounding box center [321, 176] width 250 height 16
click at [313, 227] on button "Cerrar" at bounding box center [321, 224] width 60 height 19
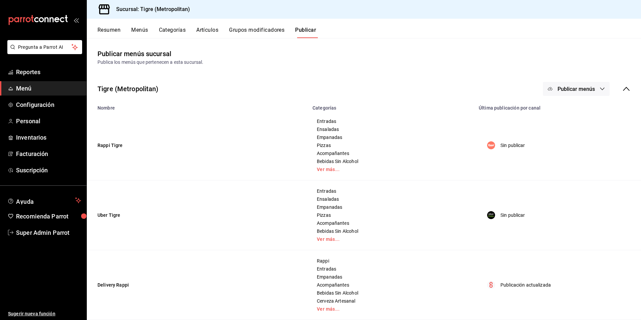
click at [210, 29] on button "Artículos" at bounding box center [207, 32] width 22 height 11
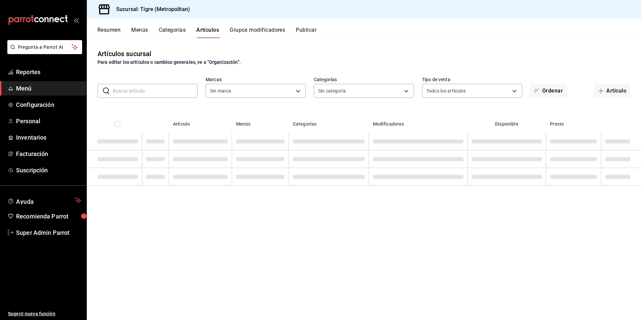
click at [136, 92] on input "text" at bounding box center [155, 90] width 85 height 13
paste input "Rrey Kolsch"
type input "Rrey Kolsch"
type input "d2a20516-989b-40fe-838d-c8b0b31ef0ff"
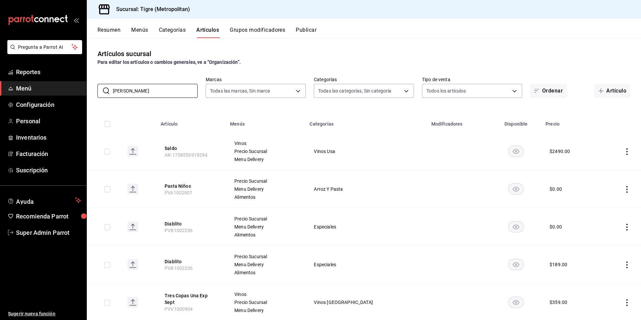
type input "95de3a49-3e71-4222-9a00-2b077991daeb,0ce31c32-a5a6-498b-be74-31ce48fb35ae,30be1…"
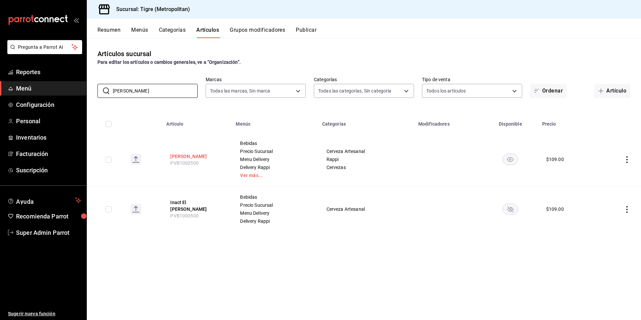
type input "Rrey Kolsch"
click at [178, 155] on button "Rrey Kolsch" at bounding box center [196, 156] width 53 height 7
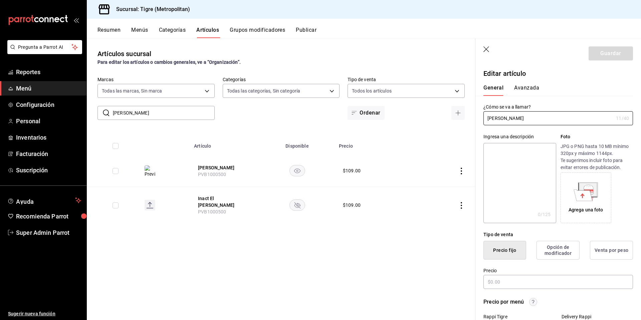
type input "$109.00"
click at [509, 185] on textarea at bounding box center [520, 183] width 72 height 80
paste textarea "Rrey Kolsch"
type textarea "Rrey Kolsch"
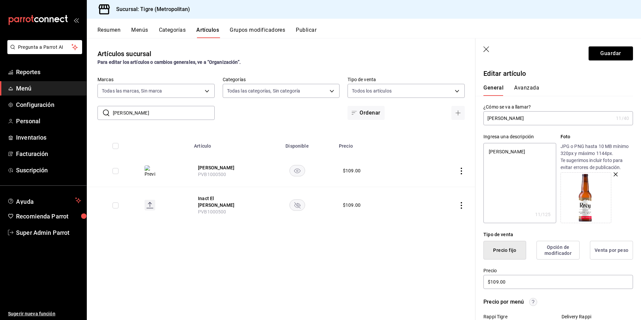
type textarea "x"
type textarea "Rrey Kolsch"
click at [611, 50] on button "Guardar" at bounding box center [611, 53] width 44 height 14
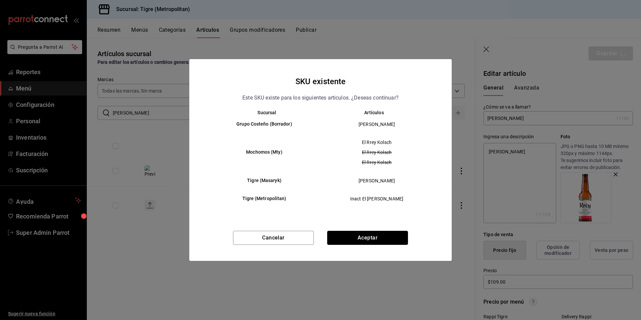
click at [393, 240] on button "Aceptar" at bounding box center [367, 238] width 81 height 14
type textarea "x"
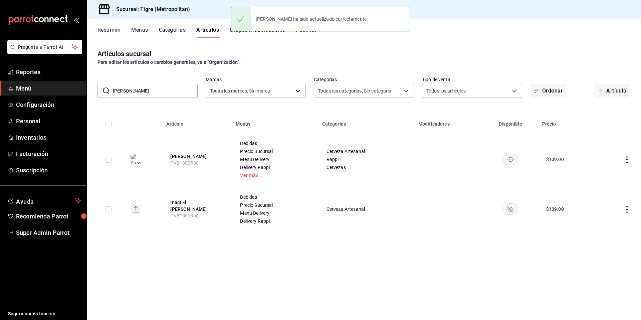
click at [311, 35] on button "Publicar" at bounding box center [306, 32] width 21 height 11
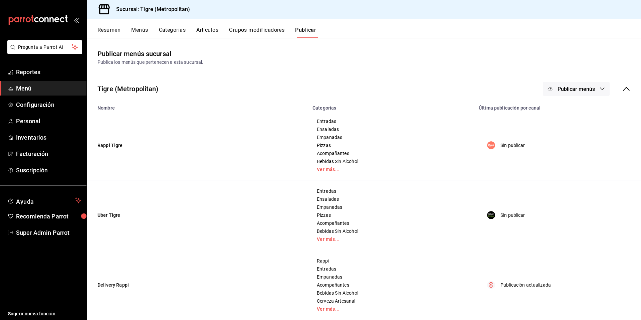
click at [583, 86] on span "Publicar menús" at bounding box center [576, 89] width 37 height 6
click at [570, 106] on li "Rappi" at bounding box center [571, 110] width 61 height 19
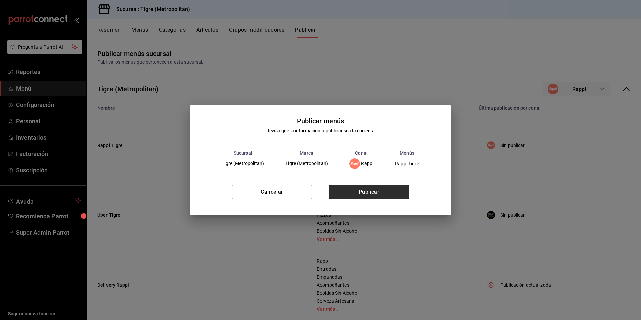
click at [388, 188] on button "Publicar" at bounding box center [369, 192] width 81 height 14
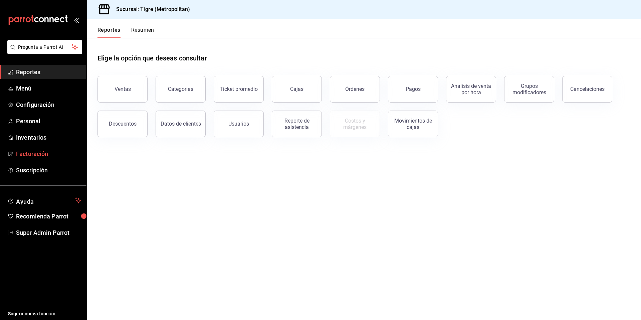
click at [24, 158] on span "Facturación" at bounding box center [48, 153] width 65 height 9
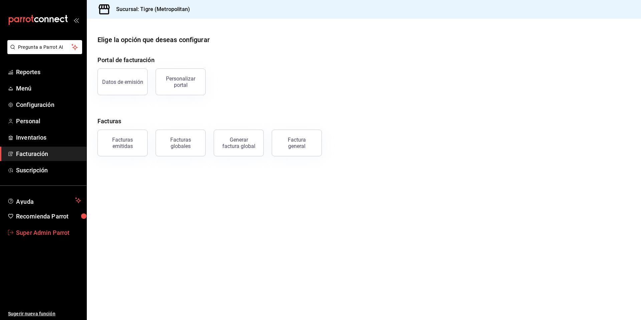
click at [29, 230] on span "Super Admin Parrot" at bounding box center [48, 232] width 65 height 9
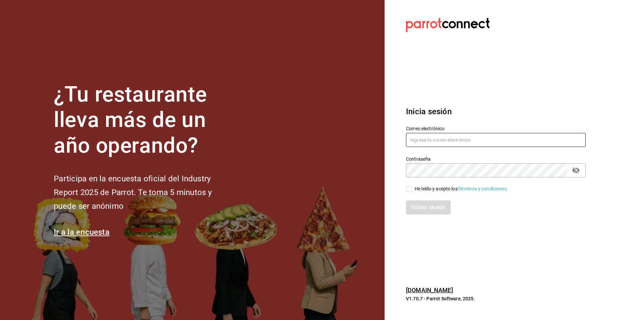
click at [435, 140] on input "text" at bounding box center [496, 140] width 180 height 14
type input "[EMAIL_ADDRESS][DOMAIN_NAME]"
click at [427, 188] on div "He leído y acepto los Términos y condiciones." at bounding box center [461, 188] width 93 height 7
click at [412, 188] on input "He leído y acepto los Términos y condiciones." at bounding box center [409, 189] width 6 height 6
checkbox input "true"
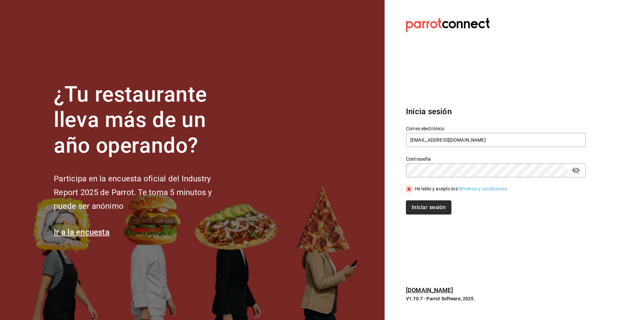
click at [427, 207] on button "Iniciar sesión" at bounding box center [428, 207] width 45 height 14
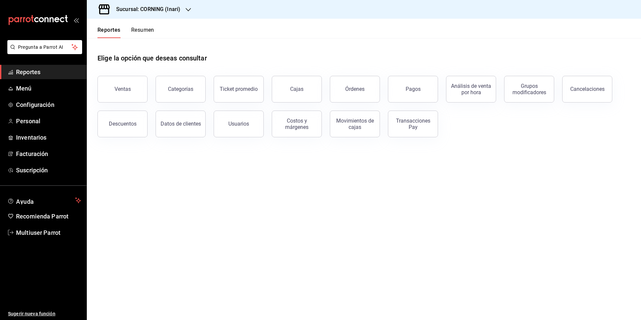
click at [173, 10] on h3 "Sucursal: CORNING (Inari)" at bounding box center [145, 9] width 69 height 8
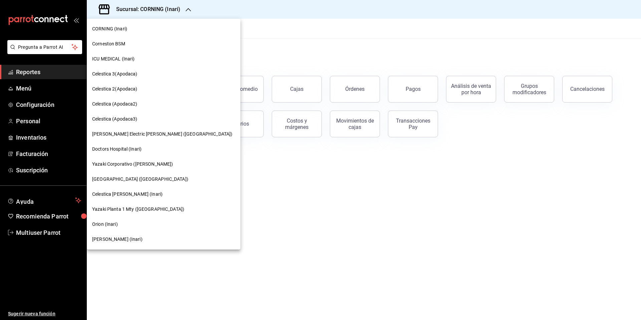
click at [49, 235] on div at bounding box center [320, 160] width 641 height 320
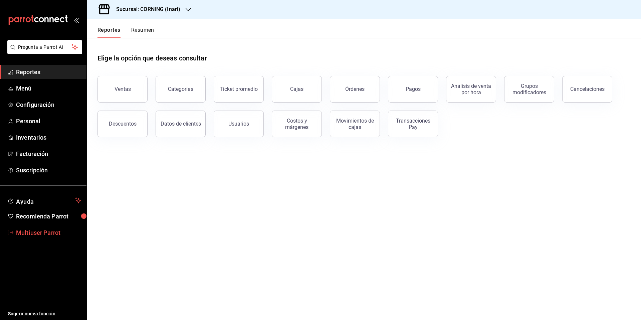
click at [47, 232] on span "Multiuser Parrot" at bounding box center [48, 232] width 65 height 9
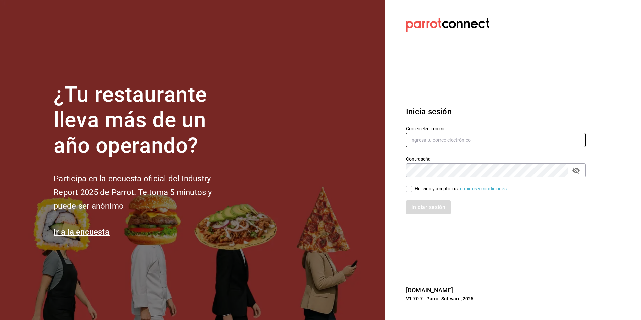
click at [438, 142] on input "text" at bounding box center [496, 140] width 180 height 14
type input "[EMAIL_ADDRESS][DOMAIN_NAME]"
click at [427, 185] on div "He leído y acepto los Términos y condiciones." at bounding box center [496, 188] width 180 height 7
click at [424, 192] on div "He leído y acepto los Términos y condiciones." at bounding box center [461, 188] width 93 height 7
click at [412, 192] on input "He leído y acepto los Términos y condiciones." at bounding box center [409, 189] width 6 height 6
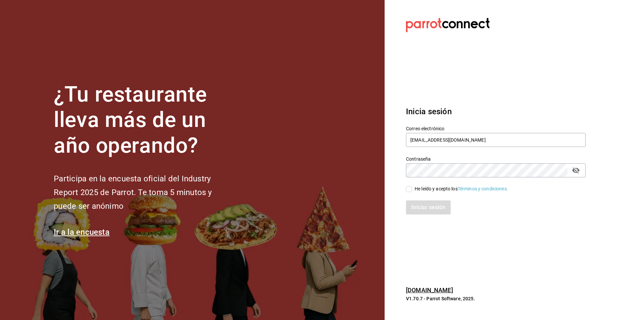
checkbox input "true"
click at [420, 203] on button "Iniciar sesión" at bounding box center [428, 207] width 45 height 14
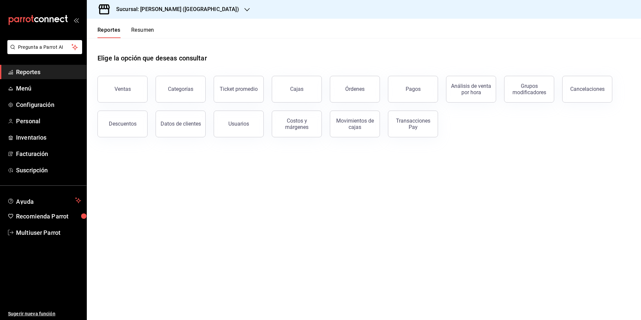
click at [150, 8] on h3 "Sucursal: Yazaki Torreon (Inari)" at bounding box center [175, 9] width 128 height 8
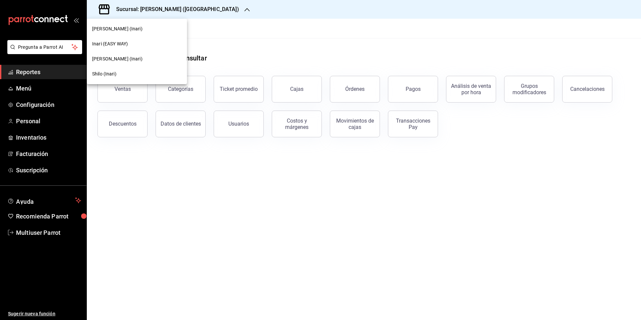
click at [137, 70] on div "Shilo (Inari)" at bounding box center [136, 73] width 89 height 7
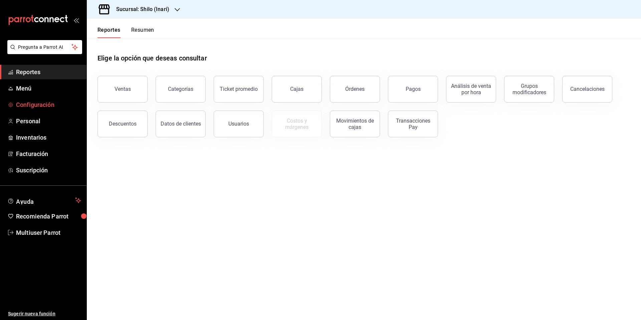
click at [40, 107] on span "Configuración" at bounding box center [48, 104] width 65 height 9
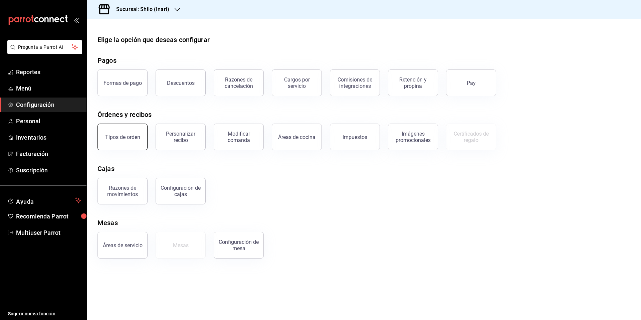
click at [111, 130] on button "Tipos de orden" at bounding box center [123, 137] width 50 height 27
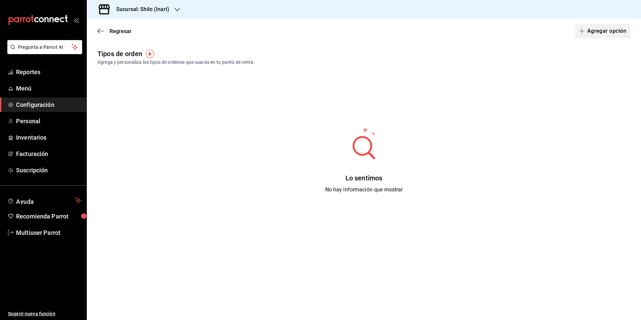
click at [591, 32] on button "Agregar opción" at bounding box center [602, 31] width 55 height 14
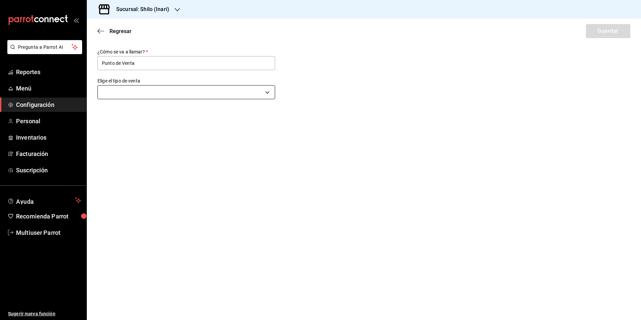
type input "Punto de Venta"
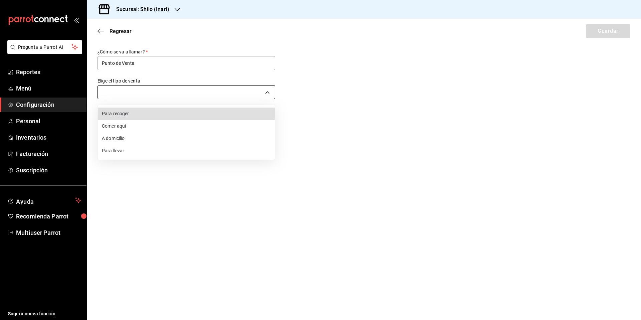
click at [227, 87] on body "Pregunta a Parrot AI Reportes Menú Configuración Personal Inventarios Facturaci…" at bounding box center [320, 160] width 641 height 320
click at [225, 151] on li "Para llevar" at bounding box center [186, 151] width 177 height 12
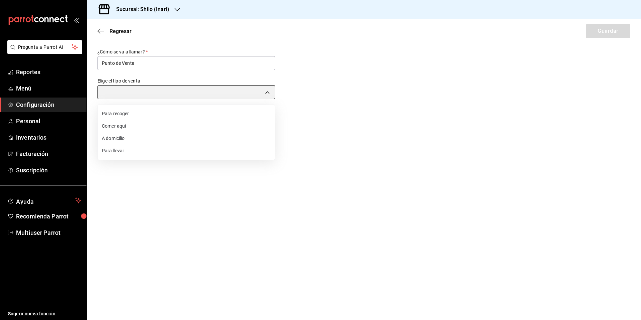
type input "TAKE_OUT"
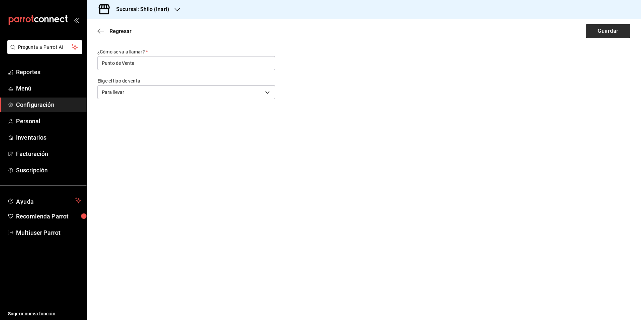
click at [604, 31] on button "Guardar" at bounding box center [608, 31] width 44 height 14
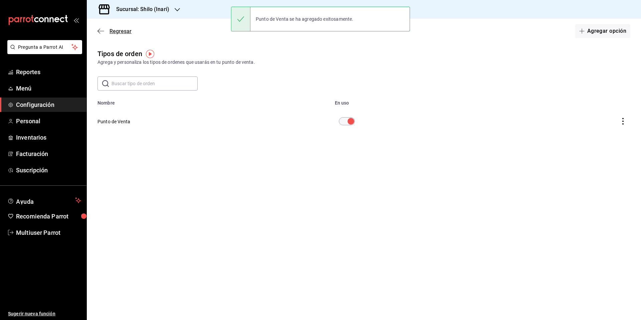
click at [129, 29] on span "Regresar" at bounding box center [121, 31] width 22 height 6
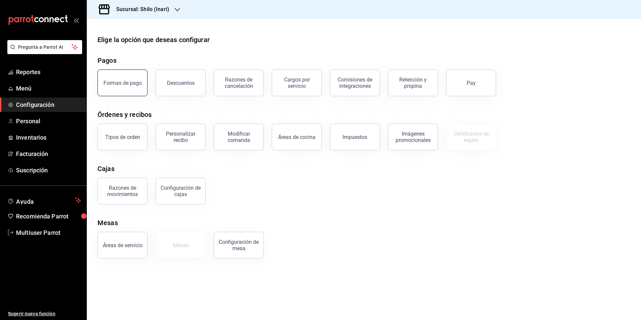
click at [121, 83] on div "Formas de pago" at bounding box center [123, 83] width 38 height 6
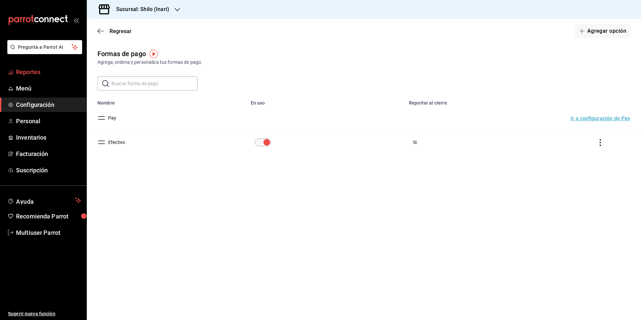
click at [43, 72] on span "Reportes" at bounding box center [48, 71] width 65 height 9
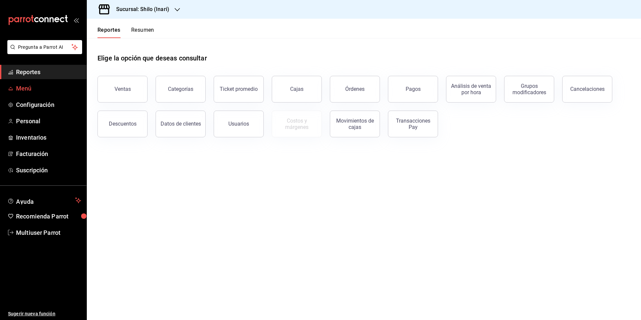
click at [38, 89] on span "Menú" at bounding box center [48, 88] width 65 height 9
click at [50, 228] on span "Multiuser Parrot" at bounding box center [48, 232] width 65 height 9
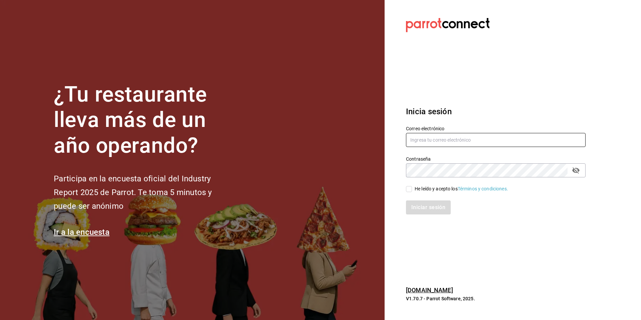
click at [441, 133] on input "text" at bounding box center [496, 140] width 180 height 14
type input "[EMAIL_ADDRESS][DOMAIN_NAME]"
click at [423, 188] on div "He leído y acepto los Términos y condiciones." at bounding box center [461, 188] width 93 height 7
click at [412, 188] on input "He leído y acepto los Términos y condiciones." at bounding box center [409, 189] width 6 height 6
checkbox input "true"
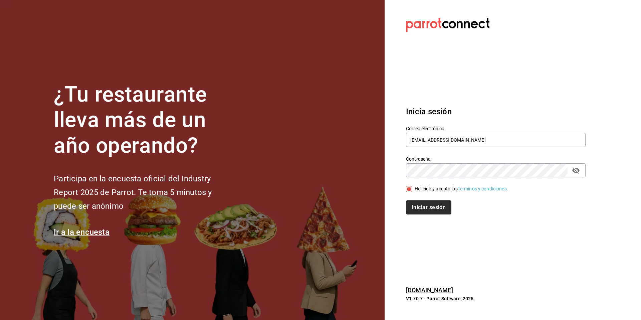
click at [419, 212] on button "Iniciar sesión" at bounding box center [428, 207] width 45 height 14
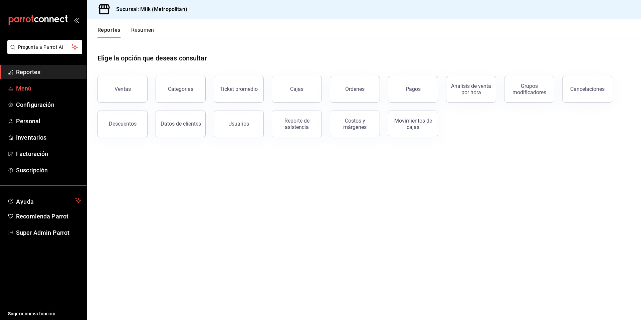
click at [27, 86] on span "Menú" at bounding box center [48, 88] width 65 height 9
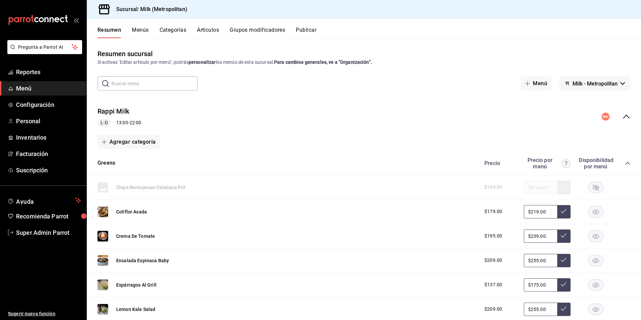
click at [305, 32] on button "Publicar" at bounding box center [306, 32] width 21 height 11
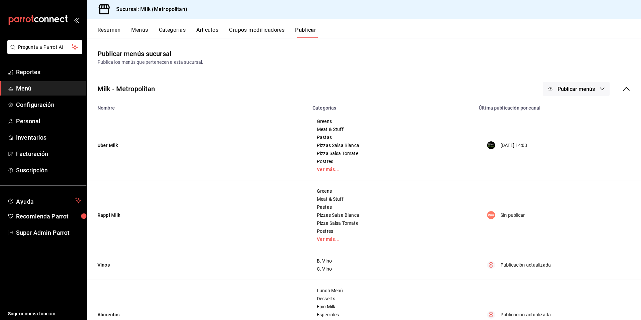
click at [564, 88] on span "Publicar menús" at bounding box center [576, 89] width 37 height 6
click at [562, 129] on div at bounding box center [555, 129] width 19 height 11
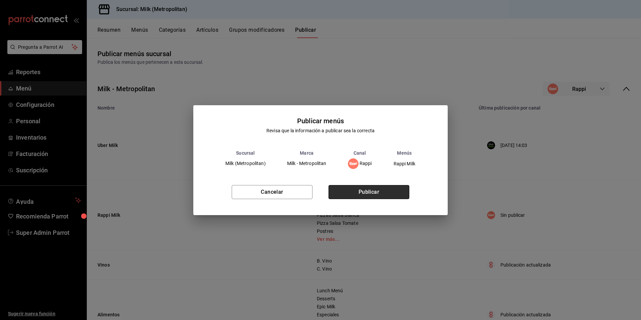
click at [391, 192] on button "Publicar" at bounding box center [369, 192] width 81 height 14
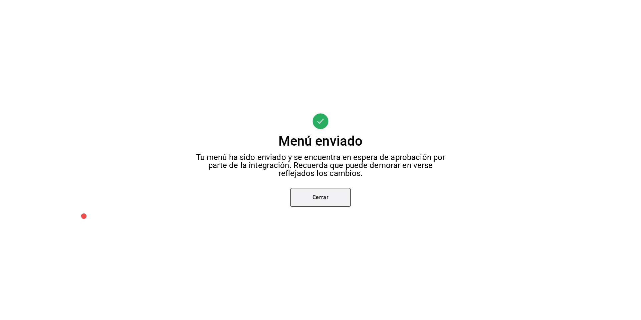
click at [335, 196] on button "Cerrar" at bounding box center [321, 197] width 60 height 19
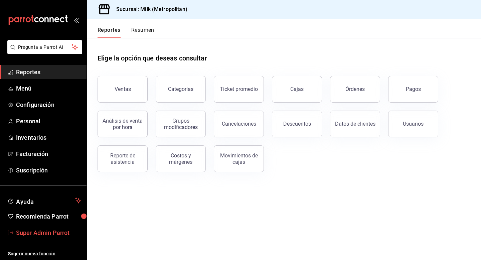
click at [33, 233] on span "Super Admin Parrot" at bounding box center [48, 232] width 65 height 9
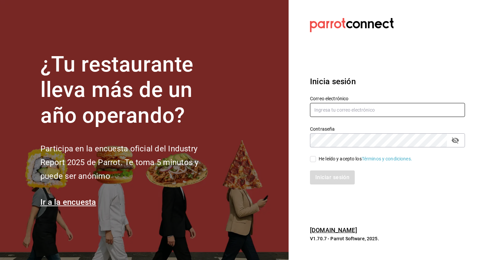
click at [340, 109] on input "text" at bounding box center [387, 110] width 155 height 14
type input "cristina@vallarta.com"
click at [321, 162] on div "He leído y acepto los Términos y condiciones." at bounding box center [365, 158] width 93 height 7
click at [316, 162] on input "He leído y acepto los Términos y condiciones." at bounding box center [313, 159] width 6 height 6
checkbox input "true"
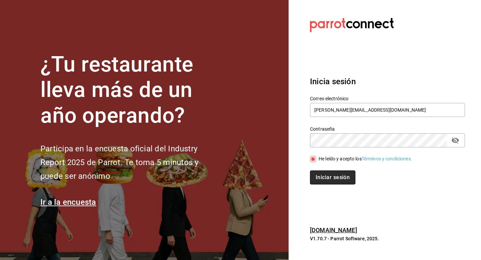
click at [321, 174] on button "Iniciar sesión" at bounding box center [332, 177] width 45 height 14
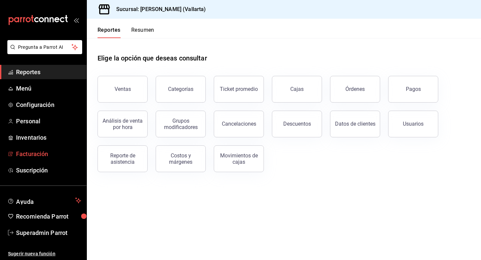
click at [41, 155] on span "Facturación" at bounding box center [48, 153] width 65 height 9
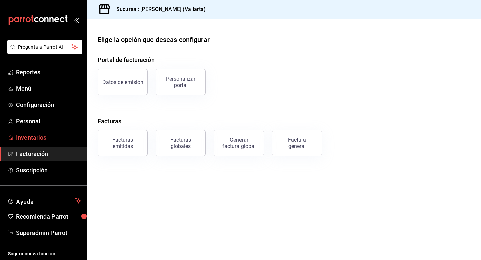
click at [39, 135] on span "Inventarios" at bounding box center [48, 137] width 65 height 9
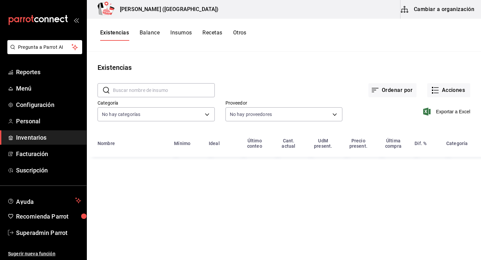
click at [426, 14] on button "Cambiar a organización" at bounding box center [437, 9] width 75 height 19
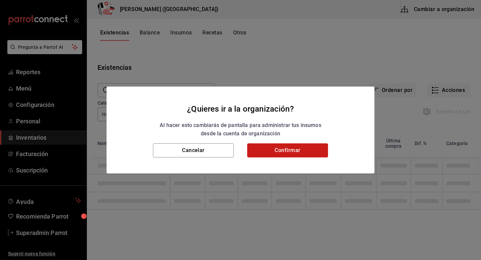
click at [279, 146] on button "Confirmar" at bounding box center [287, 150] width 81 height 14
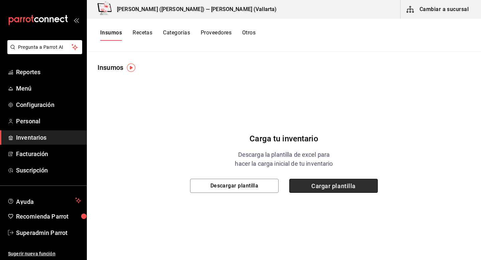
click at [310, 190] on span "Cargar plantilla" at bounding box center [333, 186] width 88 height 14
click at [0, 0] on input "Cargar plantilla" at bounding box center [0, 0] width 0 height 0
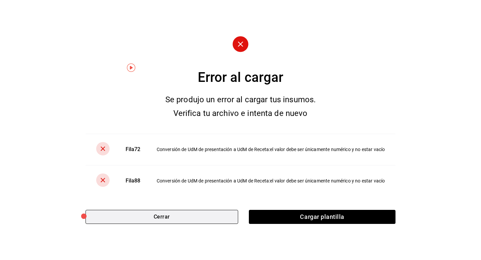
click at [169, 220] on button "Cerrar" at bounding box center [161, 217] width 153 height 14
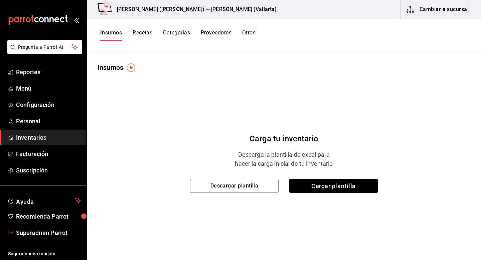
click at [51, 233] on span "Superadmin Parrot" at bounding box center [48, 232] width 65 height 9
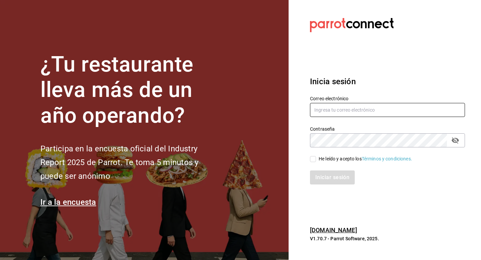
click at [365, 111] on input "text" at bounding box center [387, 110] width 155 height 14
type input "[EMAIL_ADDRESS][DOMAIN_NAME]"
click at [336, 155] on div "He leído y acepto los Términos y condiciones." at bounding box center [387, 158] width 155 height 7
click at [335, 159] on div "He leído y acepto los Términos y condiciones." at bounding box center [365, 158] width 93 height 7
click at [316, 159] on input "He leído y acepto los Términos y condiciones." at bounding box center [313, 159] width 6 height 6
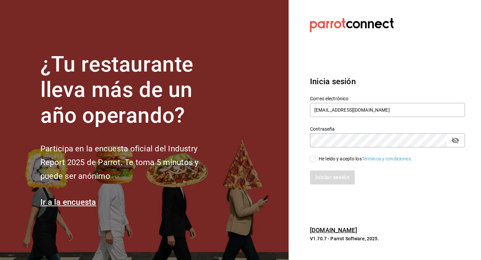
checkbox input "true"
click at [335, 173] on button "Iniciar sesión" at bounding box center [332, 177] width 45 height 14
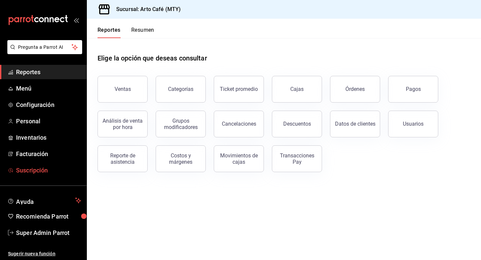
click at [38, 171] on span "Suscripción" at bounding box center [48, 170] width 65 height 9
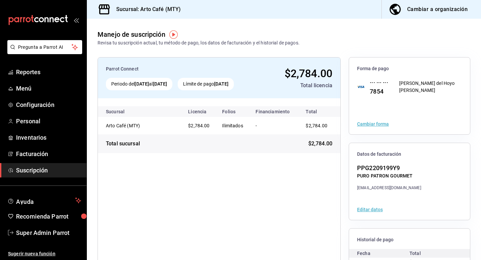
click at [39, 112] on ul "Reportes Menú Configuración Personal Inventarios Facturación Suscripción" at bounding box center [43, 121] width 86 height 113
click at [39, 122] on span "Personal" at bounding box center [48, 121] width 65 height 9
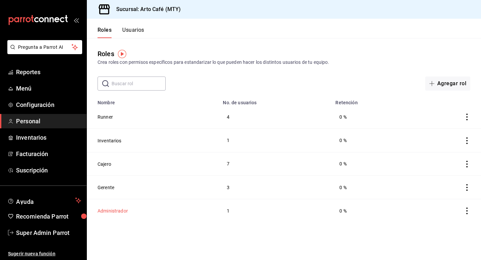
click at [108, 208] on button "Administrador" at bounding box center [113, 210] width 30 height 7
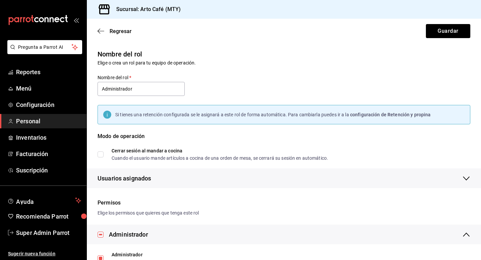
click at [140, 180] on span "Usuarios asignados" at bounding box center [124, 178] width 53 height 9
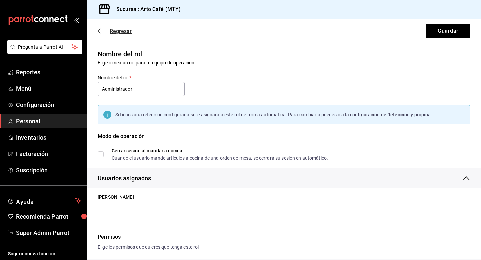
click at [125, 33] on span "Regresar" at bounding box center [121, 31] width 22 height 6
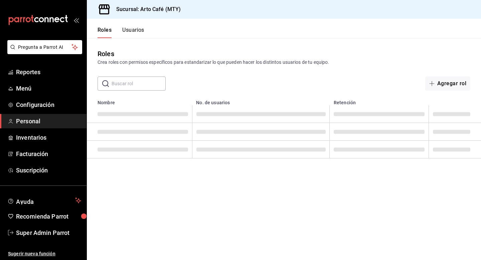
click at [136, 32] on button "Usuarios" at bounding box center [133, 32] width 22 height 11
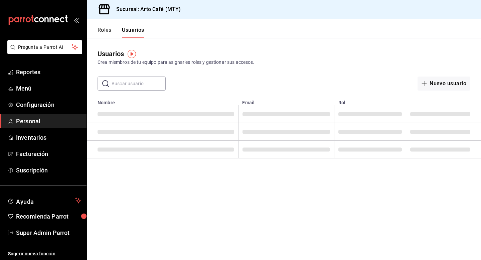
click at [132, 82] on input "text" at bounding box center [139, 83] width 54 height 13
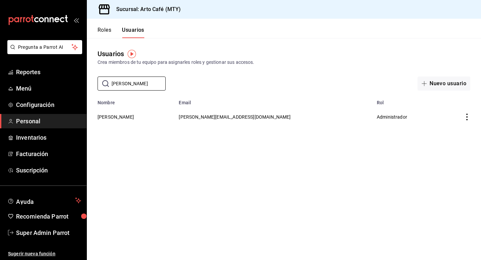
type input "erick"
drag, startPoint x: 186, startPoint y: 114, endPoint x: 286, endPoint y: 118, distance: 99.6
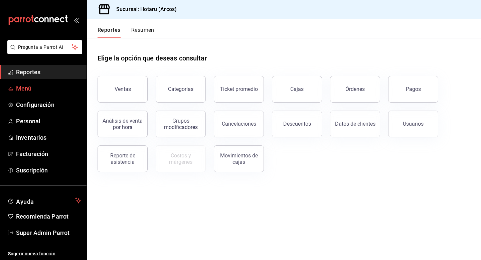
click at [30, 89] on span "Menú" at bounding box center [48, 88] width 65 height 9
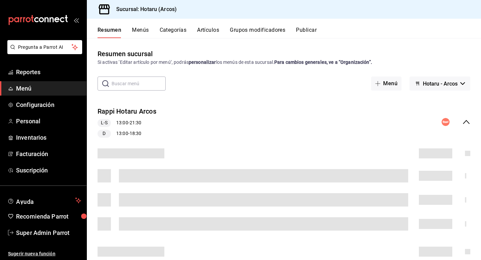
click at [426, 82] on span "Hotaru - Arcos" at bounding box center [440, 83] width 35 height 6
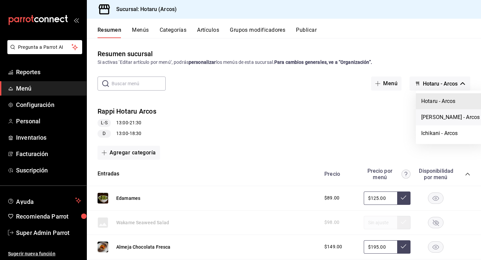
click at [430, 117] on li "Potaru - Arcos" at bounding box center [450, 117] width 69 height 16
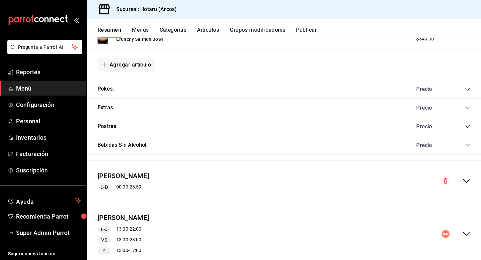
scroll to position [557, 0]
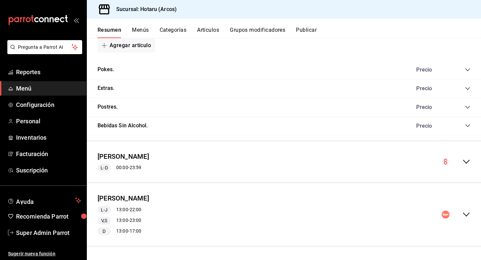
click at [463, 212] on icon "collapse-menu-row" at bounding box center [466, 214] width 8 height 8
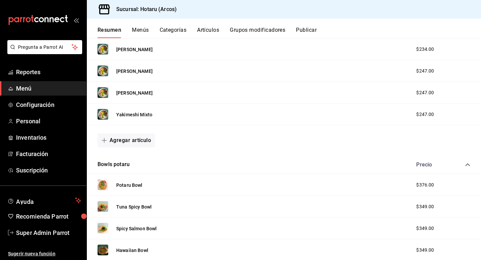
scroll to position [135, 0]
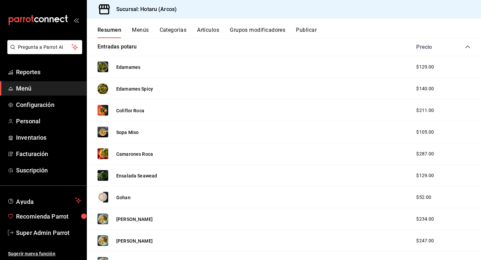
click at [46, 223] on ul "Ayuda Recomienda Parrot Super Admin Parrot" at bounding box center [43, 217] width 86 height 46
click at [46, 233] on span "Super Admin Parrot" at bounding box center [48, 232] width 65 height 9
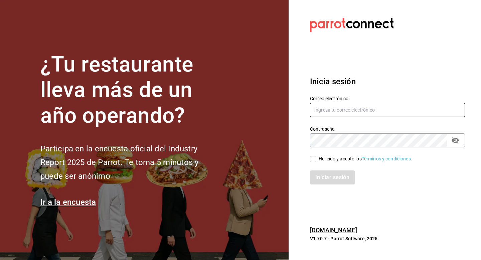
drag, startPoint x: 338, startPoint y: 112, endPoint x: 338, endPoint y: 104, distance: 8.3
click at [338, 112] on input "text" at bounding box center [387, 110] width 155 height 14
type input "cristina@vallarta.com"
click at [317, 158] on span "He leído y acepto los Términos y condiciones." at bounding box center [364, 158] width 96 height 7
click at [316, 158] on input "He leído y acepto los Términos y condiciones." at bounding box center [313, 159] width 6 height 6
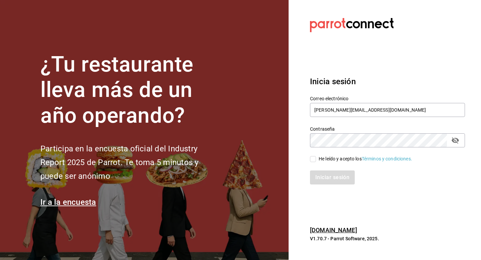
checkbox input "true"
click at [317, 174] on button "Iniciar sesión" at bounding box center [332, 177] width 45 height 14
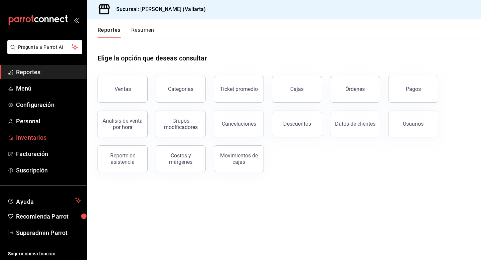
click at [41, 136] on span "Inventarios" at bounding box center [48, 137] width 65 height 9
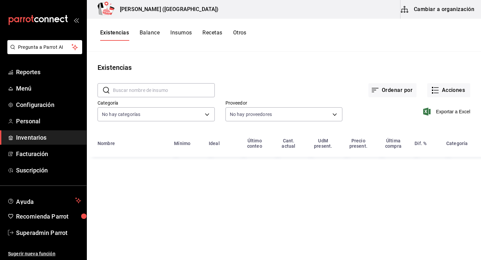
click at [414, 11] on button "Cambiar a organización" at bounding box center [437, 9] width 75 height 19
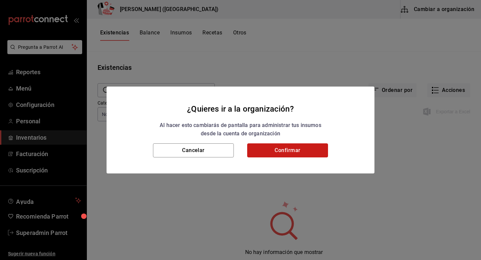
click at [285, 150] on button "Confirmar" at bounding box center [287, 150] width 81 height 14
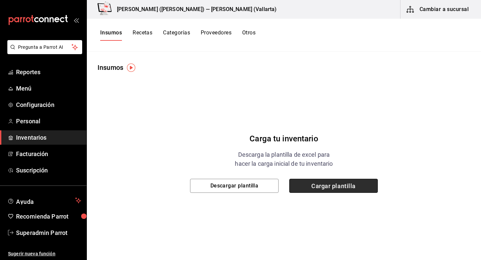
click at [306, 190] on span "Cargar plantilla" at bounding box center [333, 186] width 88 height 14
click at [0, 0] on input "Cargar plantilla" at bounding box center [0, 0] width 0 height 0
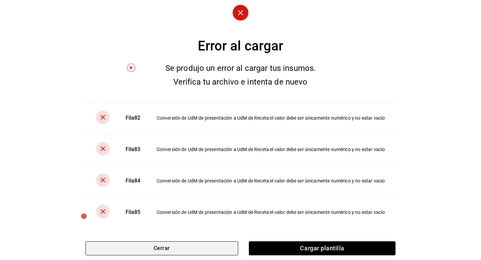
click at [211, 244] on button "Cerrar" at bounding box center [161, 248] width 153 height 14
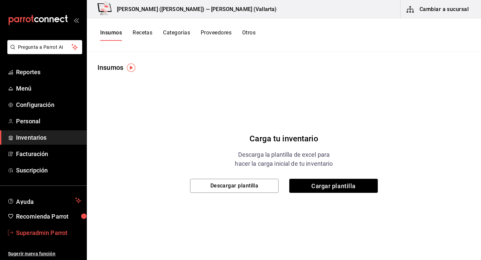
click at [59, 234] on span "Superadmin Parrot" at bounding box center [48, 232] width 65 height 9
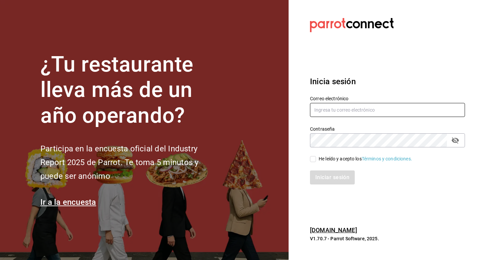
click at [327, 112] on input "text" at bounding box center [387, 110] width 155 height 14
type input "artocafe@mty.com"
click at [319, 159] on div "He leído y acepto los Términos y condiciones." at bounding box center [365, 158] width 93 height 7
click at [316, 159] on input "He leído y acepto los Términos y condiciones." at bounding box center [313, 159] width 6 height 6
checkbox input "true"
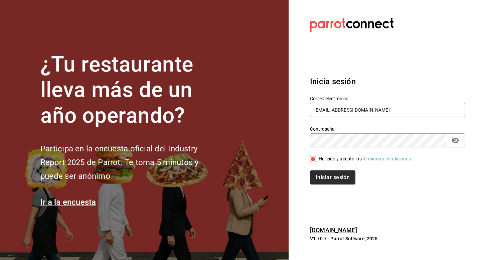
click at [319, 178] on button "Iniciar sesión" at bounding box center [332, 177] width 45 height 14
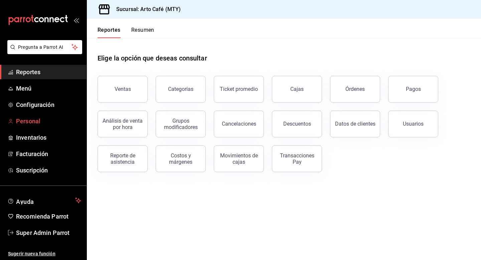
click at [40, 120] on span "Personal" at bounding box center [48, 121] width 65 height 9
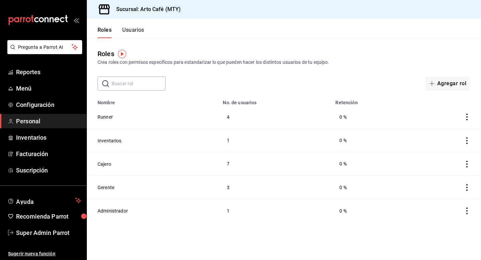
click at [132, 31] on button "Usuarios" at bounding box center [133, 32] width 22 height 11
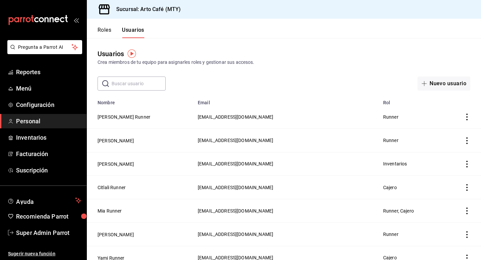
scroll to position [241, 0]
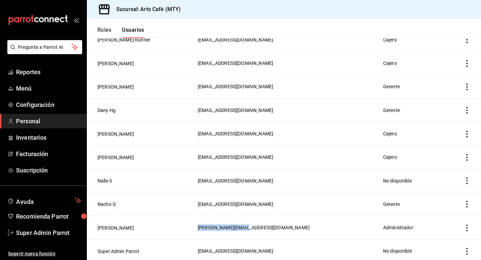
drag, startPoint x: 181, startPoint y: 223, endPoint x: 255, endPoint y: 223, distance: 74.5
click at [255, 223] on td "[PERSON_NAME][EMAIL_ADDRESS][DOMAIN_NAME]" at bounding box center [286, 227] width 185 height 23
copy span "[PERSON_NAME][EMAIL_ADDRESS][DOMAIN_NAME]"
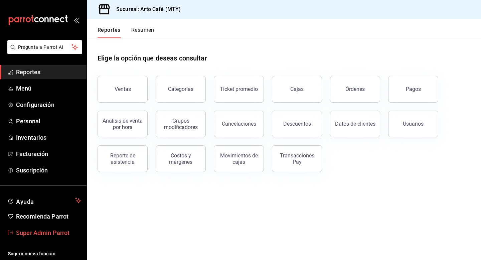
click at [50, 232] on span "Super Admin Parrot" at bounding box center [48, 232] width 65 height 9
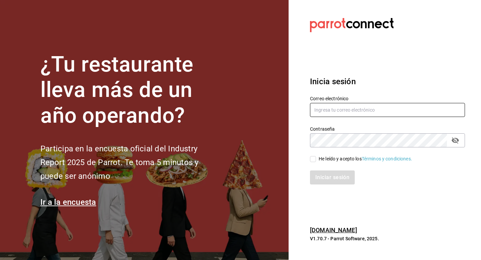
click at [329, 108] on input "text" at bounding box center [387, 110] width 155 height 14
type input "cristina@vallarta.com"
click at [322, 159] on div "He leído y acepto los Términos y condiciones." at bounding box center [365, 158] width 93 height 7
click at [316, 159] on input "He leído y acepto los Términos y condiciones." at bounding box center [313, 159] width 6 height 6
checkbox input "true"
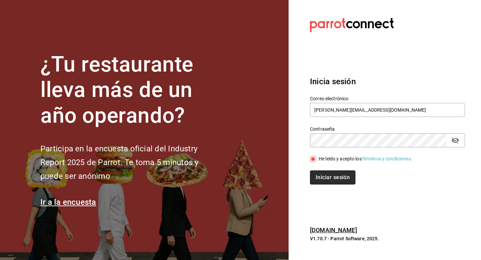
click at [322, 182] on button "Iniciar sesión" at bounding box center [332, 177] width 45 height 14
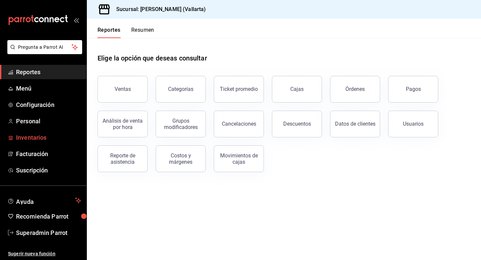
click at [34, 138] on span "Inventarios" at bounding box center [48, 137] width 65 height 9
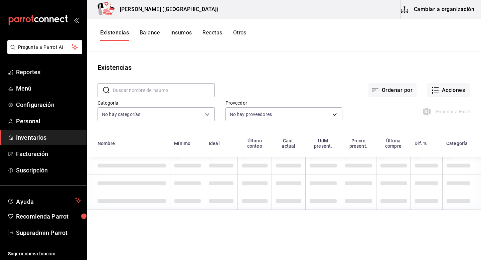
click at [433, 9] on button "Cambiar a organización" at bounding box center [437, 9] width 75 height 19
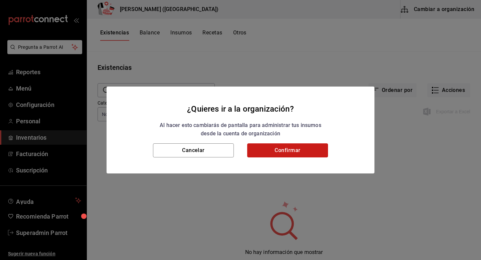
click at [302, 154] on button "Confirmar" at bounding box center [287, 150] width 81 height 14
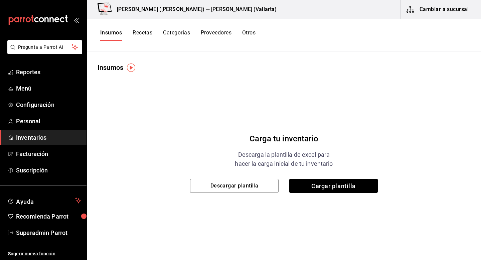
click at [306, 177] on div "Carga tu inventario Descarga la plantilla de excel para hacer la carga inicial …" at bounding box center [284, 163] width 174 height 60
click at [307, 184] on span "Cargar plantilla" at bounding box center [333, 186] width 88 height 14
click at [0, 0] on input "Cargar plantilla" at bounding box center [0, 0] width 0 height 0
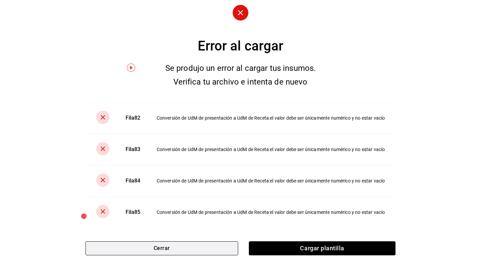
click at [200, 254] on button "Cerrar" at bounding box center [161, 248] width 153 height 14
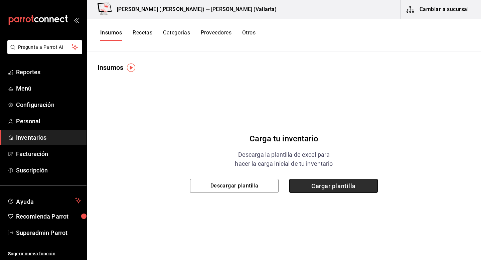
click at [313, 189] on span "Cargar plantilla" at bounding box center [333, 186] width 88 height 14
click at [0, 0] on input "Cargar plantilla" at bounding box center [0, 0] width 0 height 0
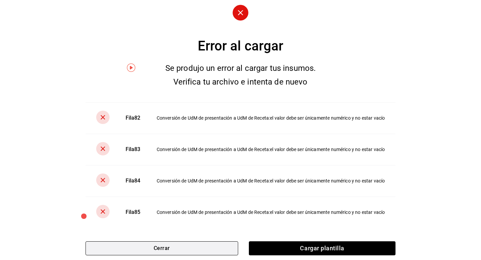
click at [156, 243] on button "Cerrar" at bounding box center [161, 248] width 153 height 14
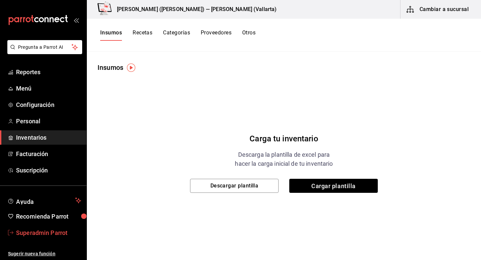
click at [58, 235] on span "Superadmin Parrot" at bounding box center [48, 232] width 65 height 9
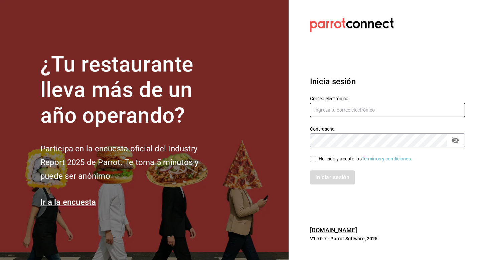
click at [358, 108] on input "text" at bounding box center [387, 110] width 155 height 14
paste input "lacasademaggie@mty.com"
type input "lacasademaggie@mty.com"
click at [323, 161] on div "He leído y acepto los Términos y condiciones." at bounding box center [365, 158] width 93 height 7
click at [316, 161] on input "He leído y acepto los Términos y condiciones." at bounding box center [313, 159] width 6 height 6
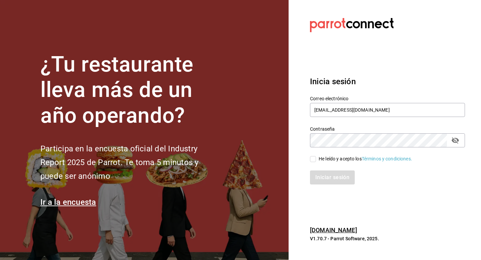
checkbox input "true"
click at [323, 176] on button "Iniciar sesión" at bounding box center [332, 177] width 45 height 14
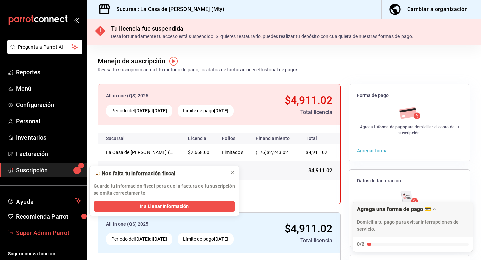
click at [64, 233] on span "Super Admin Parrot" at bounding box center [48, 232] width 65 height 9
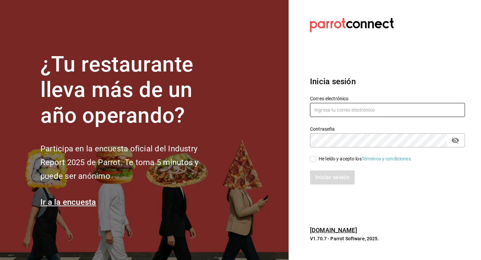
click at [336, 115] on input "text" at bounding box center [387, 110] width 155 height 14
click at [337, 112] on input "[PERSON_NAME][EMAIL_ADDRESS][DOMAIN_NAME]" at bounding box center [387, 110] width 155 height 14
click at [337, 112] on input "cristina@vallarta.com" at bounding box center [387, 110] width 155 height 14
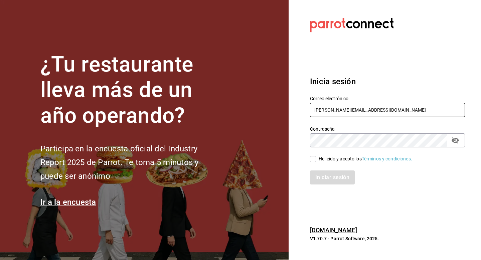
click at [337, 112] on input "cristina@vallarta.com" at bounding box center [387, 110] width 155 height 14
click at [319, 110] on input "cristina@vallarta.com" at bounding box center [387, 110] width 155 height 14
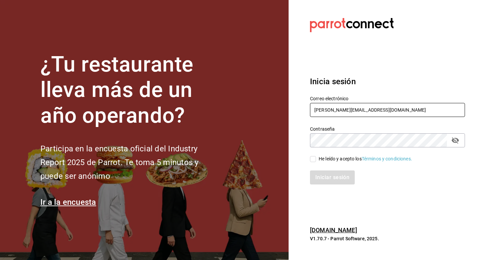
click at [453, 141] on icon "passwordField" at bounding box center [454, 140] width 7 height 6
click at [330, 110] on input "cristina@vallarta.com" at bounding box center [387, 110] width 155 height 14
type input "strana@vallarta.com"
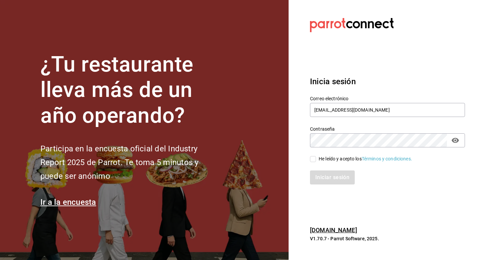
click at [316, 161] on input "He leído y acepto los Términos y condiciones." at bounding box center [313, 159] width 6 height 6
checkbox input "true"
click at [316, 177] on button "Iniciar sesión" at bounding box center [332, 177] width 45 height 14
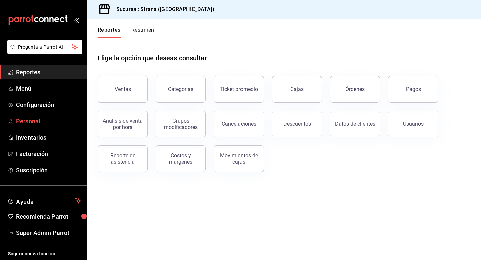
click at [30, 118] on span "Personal" at bounding box center [48, 121] width 65 height 9
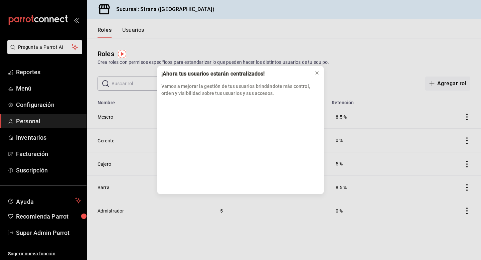
click at [318, 71] on icon at bounding box center [316, 72] width 5 height 5
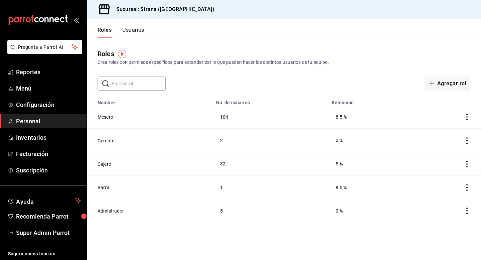
click at [136, 34] on button "Usuarios" at bounding box center [133, 32] width 22 height 11
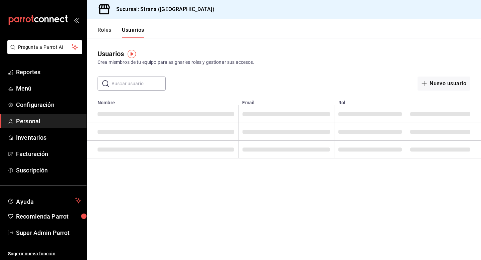
click at [129, 75] on div "Usuarios Crea miembros de tu equipo para asignarles roles y gestionar sus acces…" at bounding box center [284, 64] width 394 height 52
click at [129, 81] on input "text" at bounding box center [139, 83] width 54 height 13
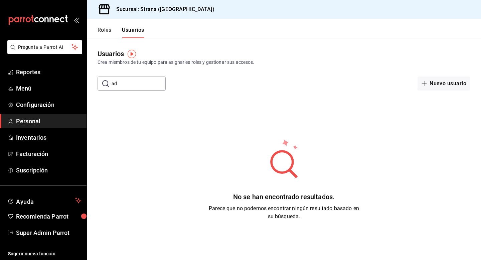
type input "a"
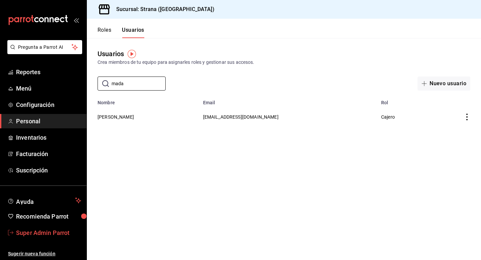
type input "mada"
click at [38, 232] on span "Super Admin Parrot" at bounding box center [48, 232] width 65 height 9
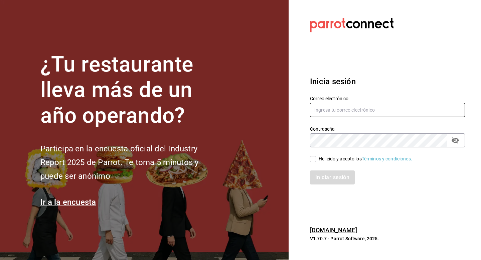
click at [327, 113] on input "text" at bounding box center [387, 110] width 155 height 14
type input "a"
type input "[EMAIL_ADDRESS][DOMAIN_NAME]"
click at [319, 157] on div "He leído y acepto los Términos y condiciones." at bounding box center [365, 158] width 93 height 7
click at [316, 157] on input "He leído y acepto los Términos y condiciones." at bounding box center [313, 159] width 6 height 6
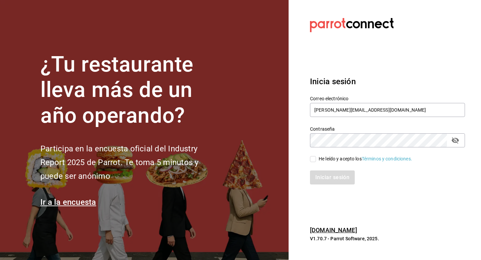
checkbox input "true"
click at [319, 183] on button "Iniciar sesión" at bounding box center [332, 177] width 45 height 14
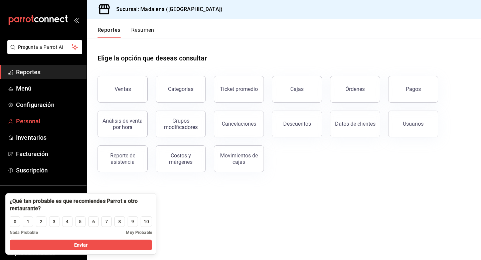
click at [24, 115] on link "Personal" at bounding box center [43, 121] width 86 height 14
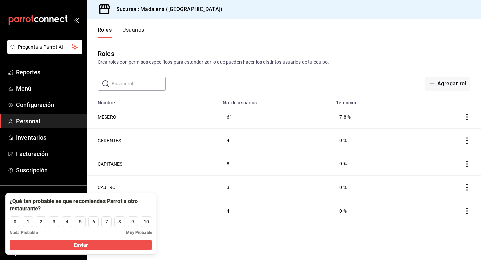
click at [138, 22] on div "Roles Usuarios" at bounding box center [115, 28] width 57 height 19
click at [135, 31] on button "Usuarios" at bounding box center [133, 32] width 22 height 11
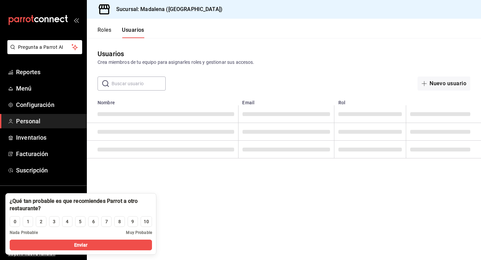
click at [132, 88] on input "text" at bounding box center [139, 83] width 54 height 13
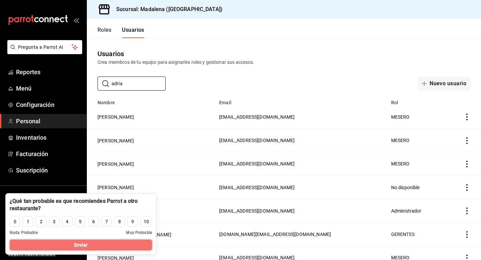
click at [122, 244] on button "Enviar" at bounding box center [81, 244] width 142 height 11
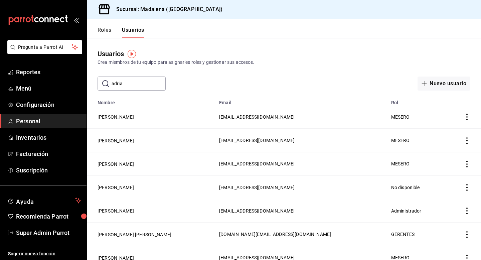
click at [150, 86] on input "adria" at bounding box center [139, 83] width 54 height 13
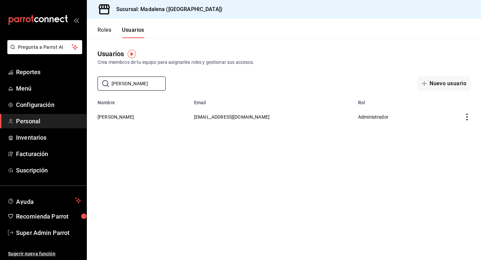
type input "[PERSON_NAME]"
drag, startPoint x: 208, startPoint y: 116, endPoint x: 271, endPoint y: 116, distance: 63.4
click at [271, 116] on tr "[PERSON_NAME] [EMAIL_ADDRESS][DOMAIN_NAME] Administrador" at bounding box center [284, 116] width 394 height 23
copy span "[EMAIL_ADDRESS][DOMAIN_NAME]"
